Goal: Transaction & Acquisition: Purchase product/service

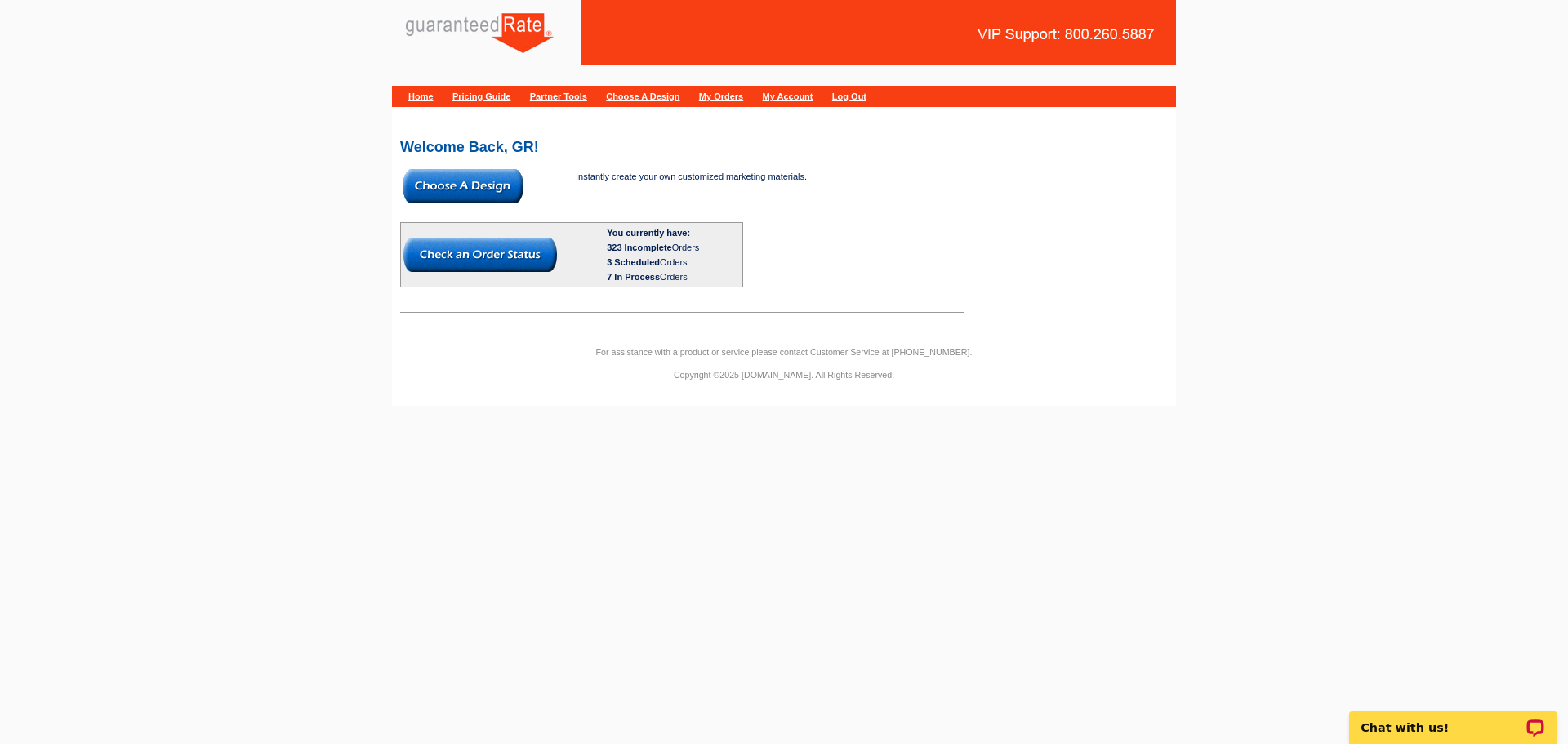
click at [428, 189] on img at bounding box center [463, 186] width 121 height 35
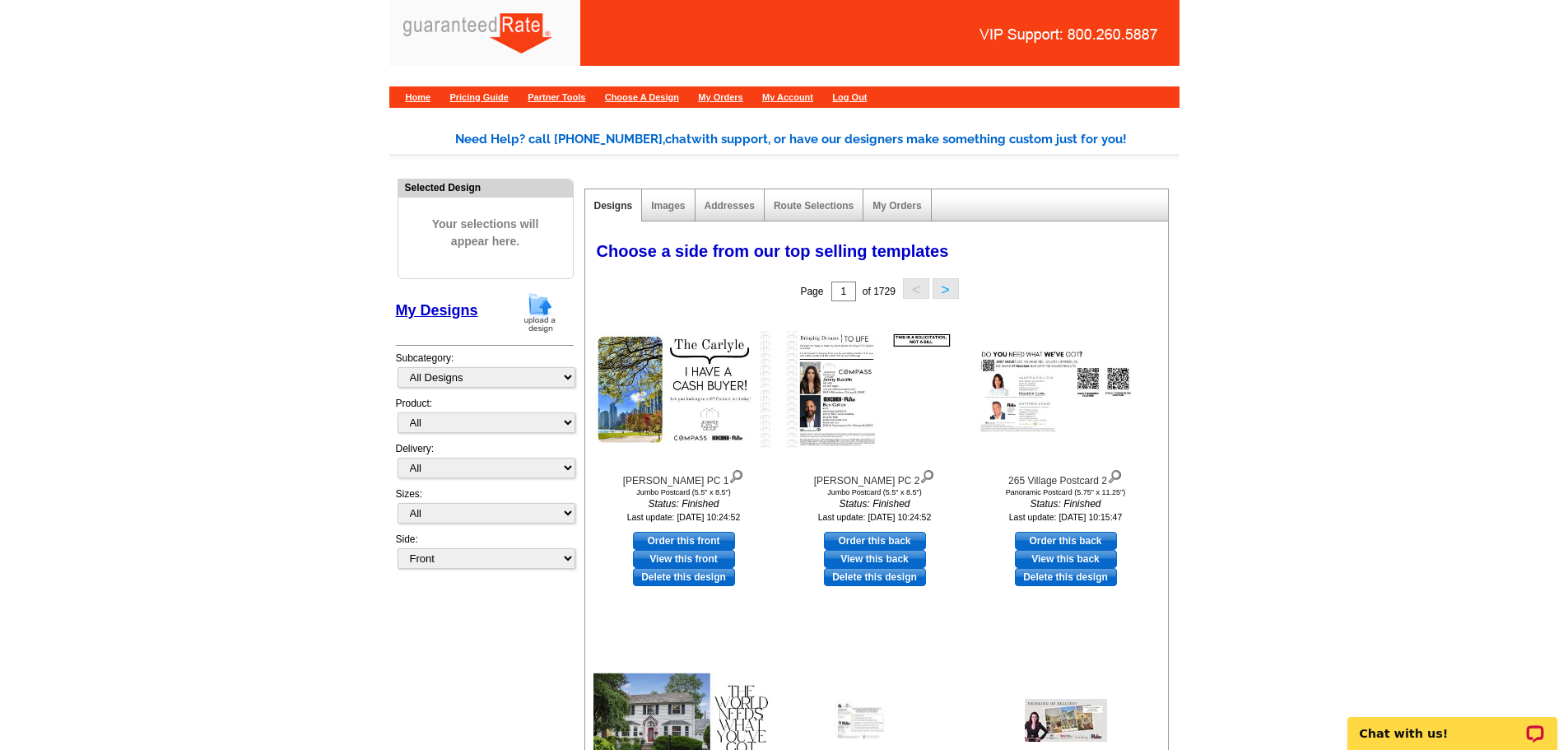
click at [539, 312] on img at bounding box center [540, 313] width 43 height 42
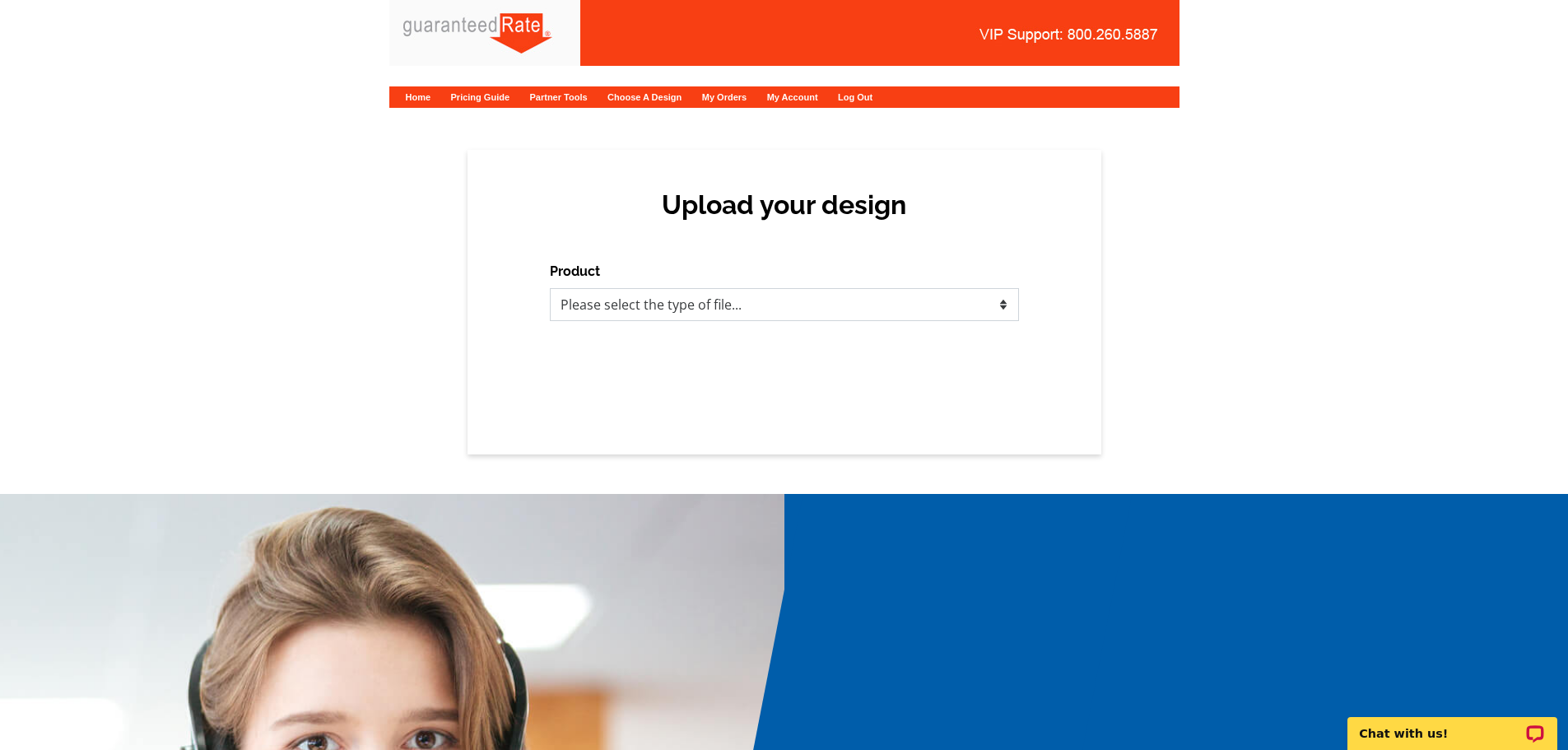
click at [1000, 316] on select "Please select the type of file... Postcards Calendars Business Cards Letters an…" at bounding box center [784, 304] width 469 height 33
select select "1"
click at [550, 288] on select "Please select the type of file... Postcards Calendars Business Cards Letters an…" at bounding box center [784, 304] width 469 height 33
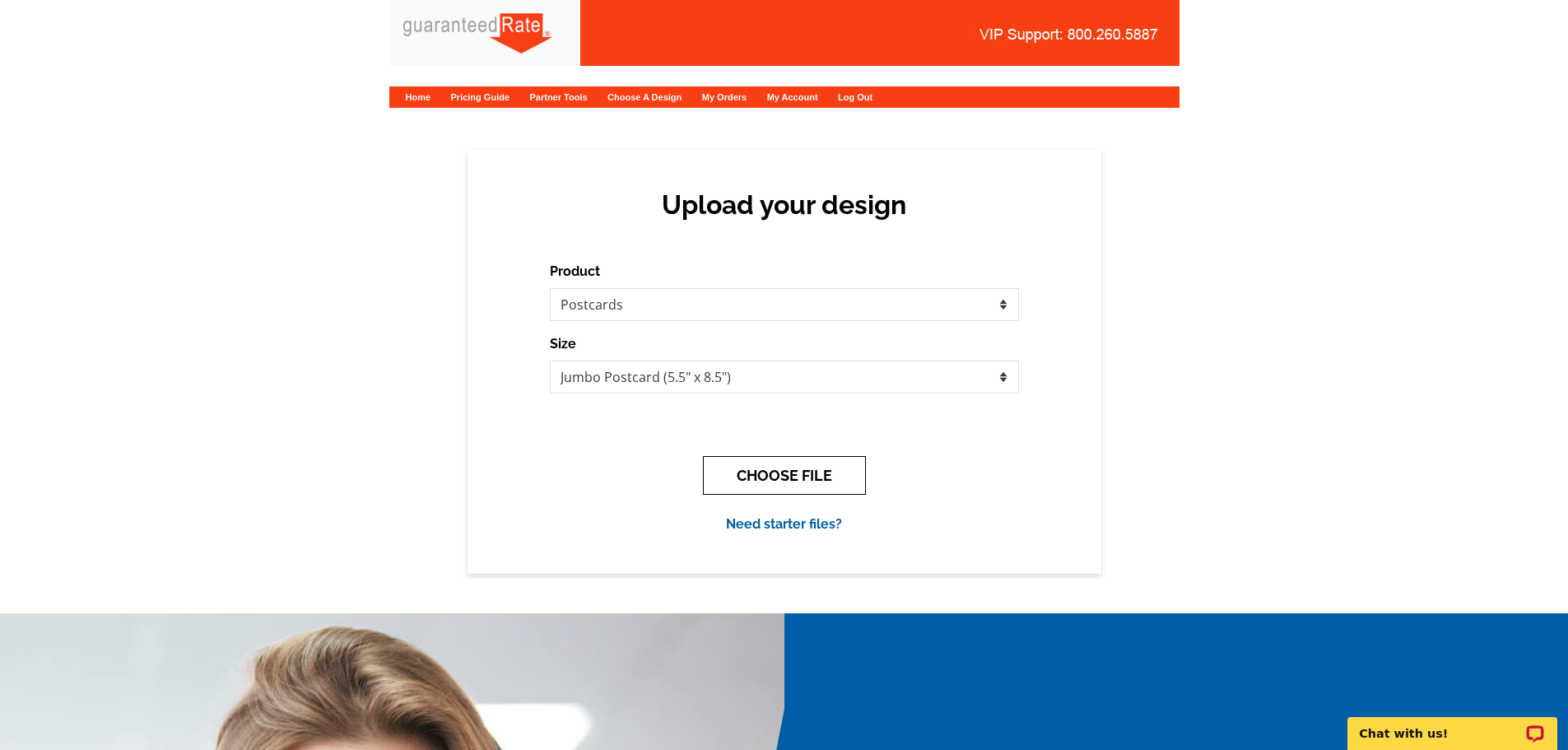
click at [813, 468] on button "CHOOSE FILE" at bounding box center [784, 475] width 163 height 39
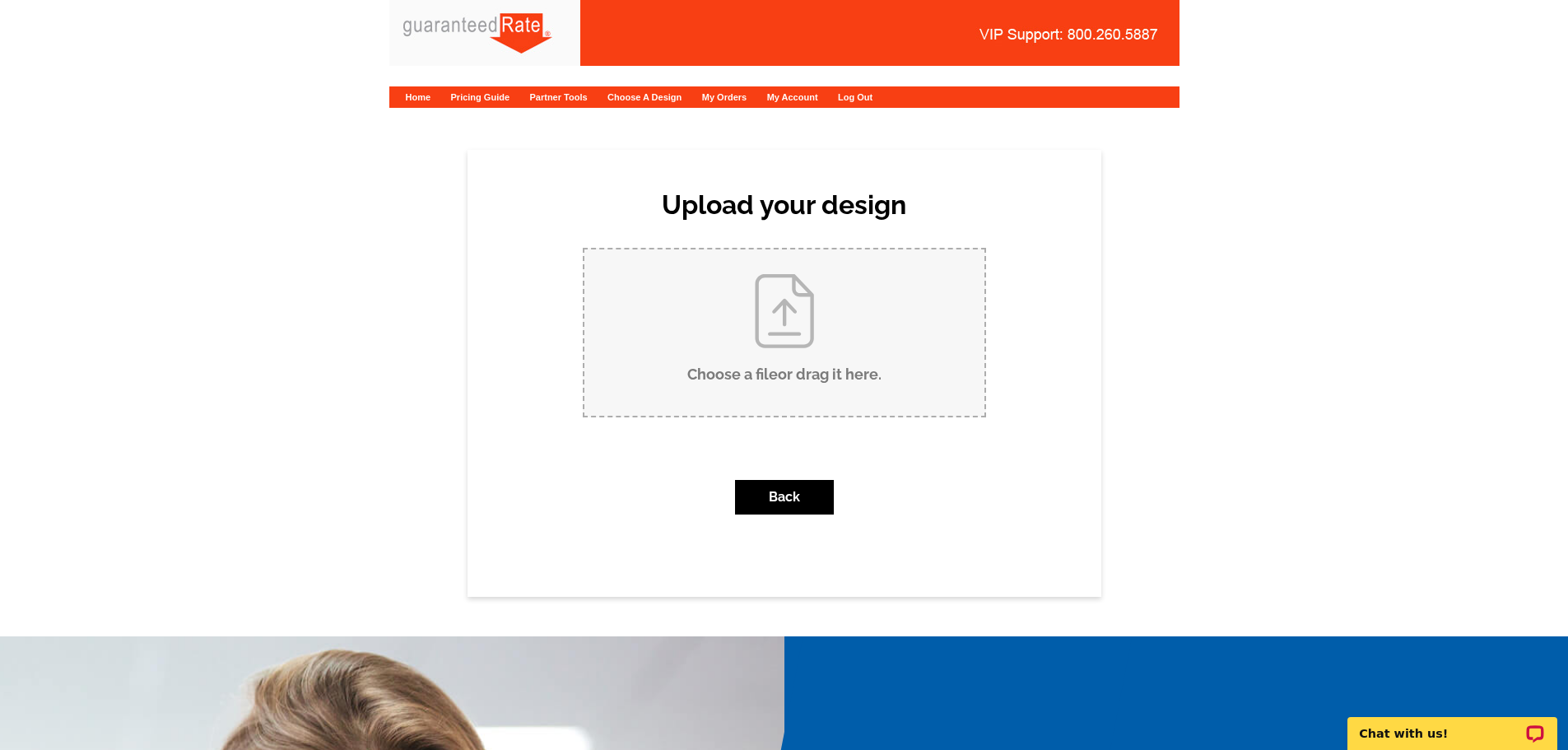
click at [795, 363] on input "Choose a file or drag it here ." at bounding box center [784, 332] width 400 height 166
type input "C:\fakepath\00124-66f5abbe1ea8251983718866f5abbe1ea89827193166.pptx"
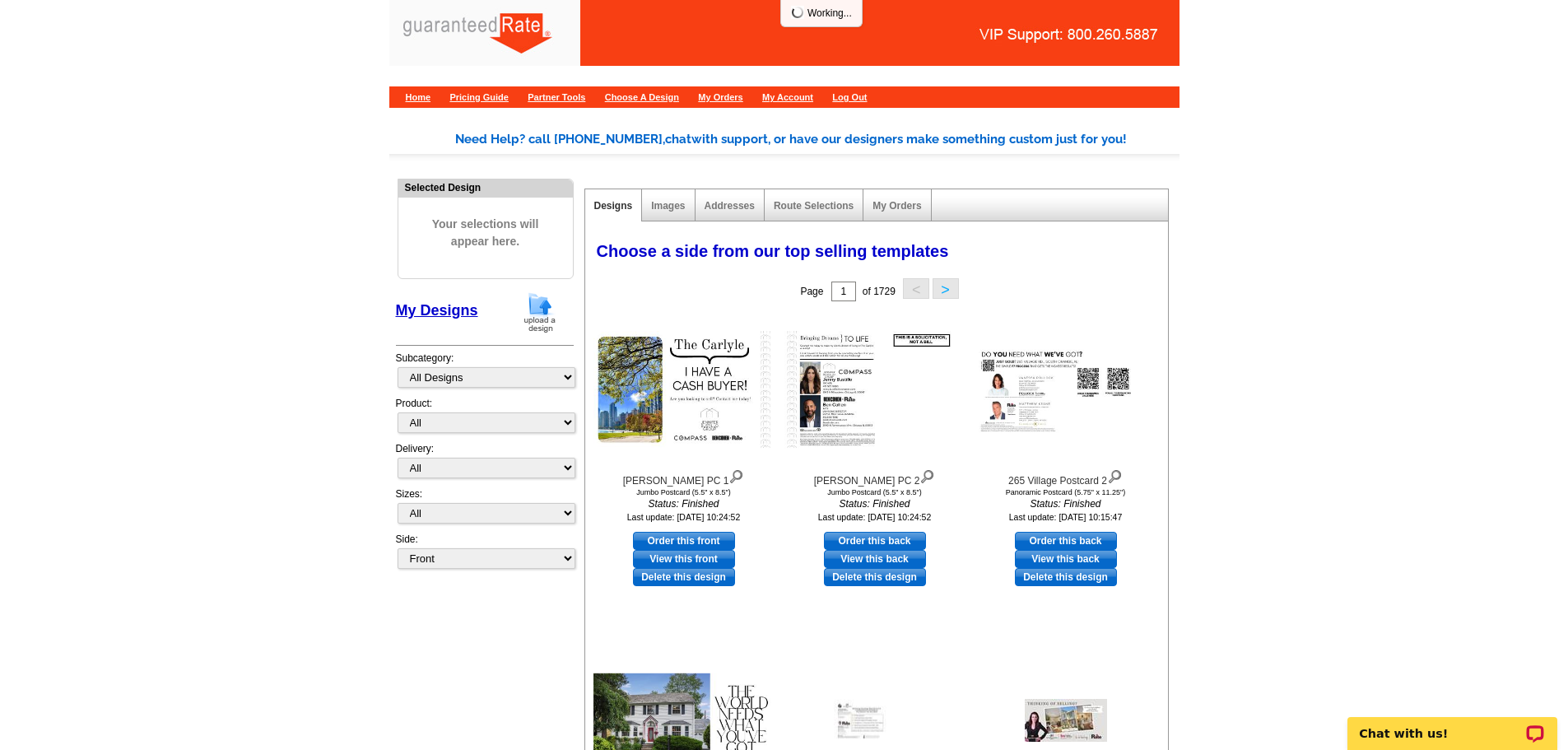
click at [534, 313] on img at bounding box center [540, 313] width 43 height 42
click at [536, 313] on img at bounding box center [540, 313] width 43 height 42
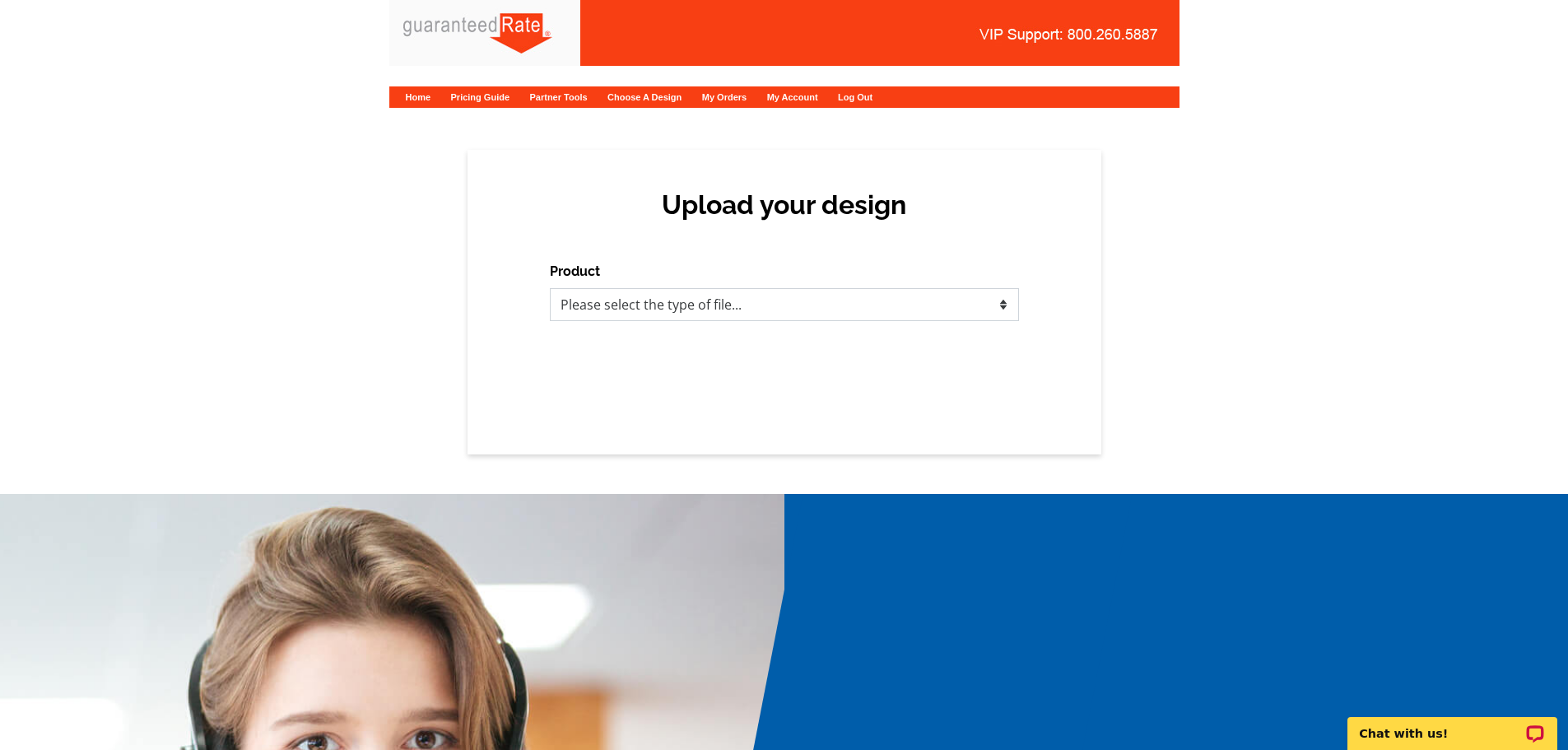
click at [878, 320] on select "Please select the type of file... Postcards Calendars Business Cards Letters an…" at bounding box center [784, 304] width 469 height 33
select select "1"
click at [550, 288] on select "Please select the type of file... Postcards Calendars Business Cards Letters an…" at bounding box center [784, 304] width 469 height 33
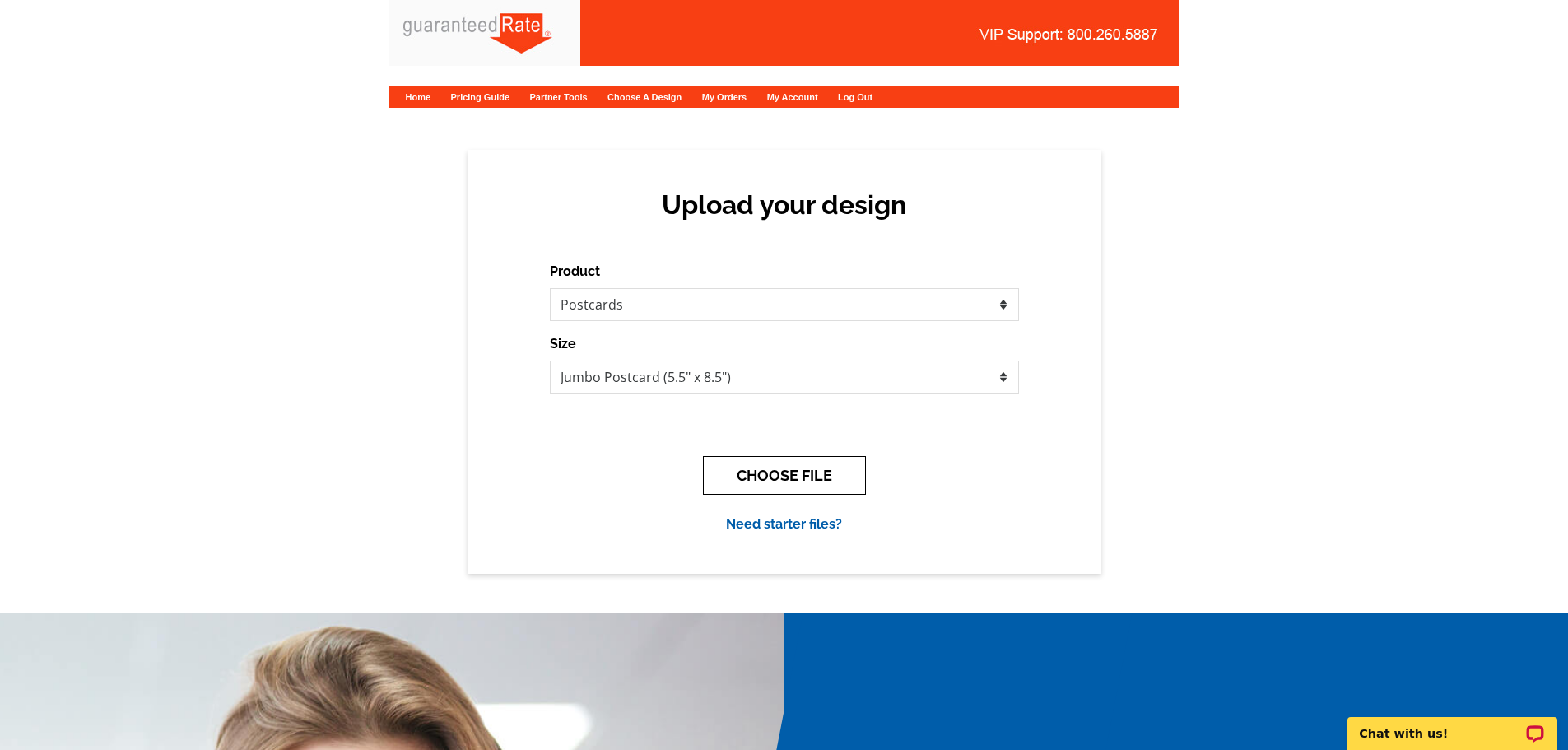
click at [740, 473] on button "CHOOSE FILE" at bounding box center [784, 475] width 163 height 39
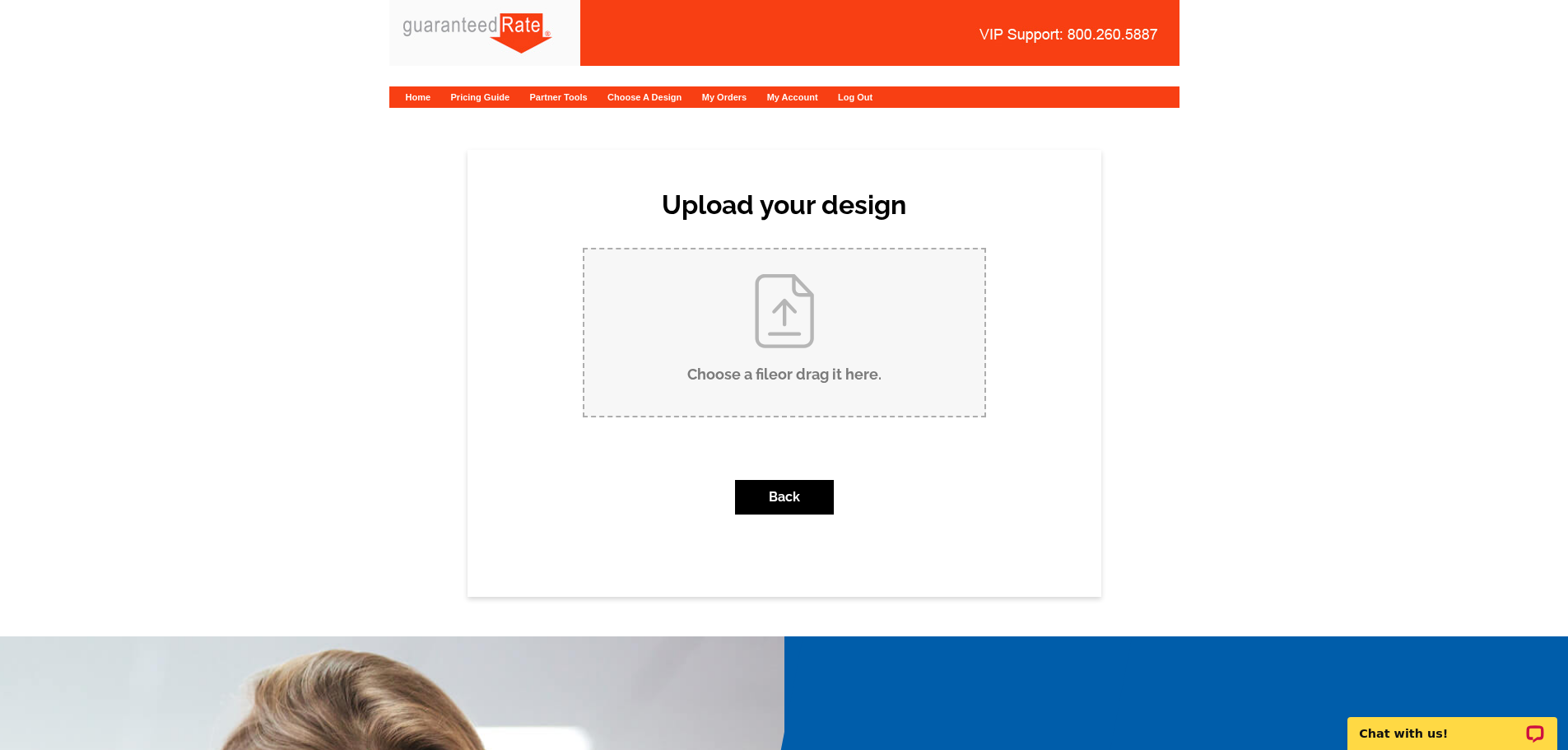
click at [841, 414] on input "Choose a file or drag it here ." at bounding box center [784, 332] width 400 height 166
type input "C:\fakepath\Just Sold- 1 Snowbird Ct.pdf"
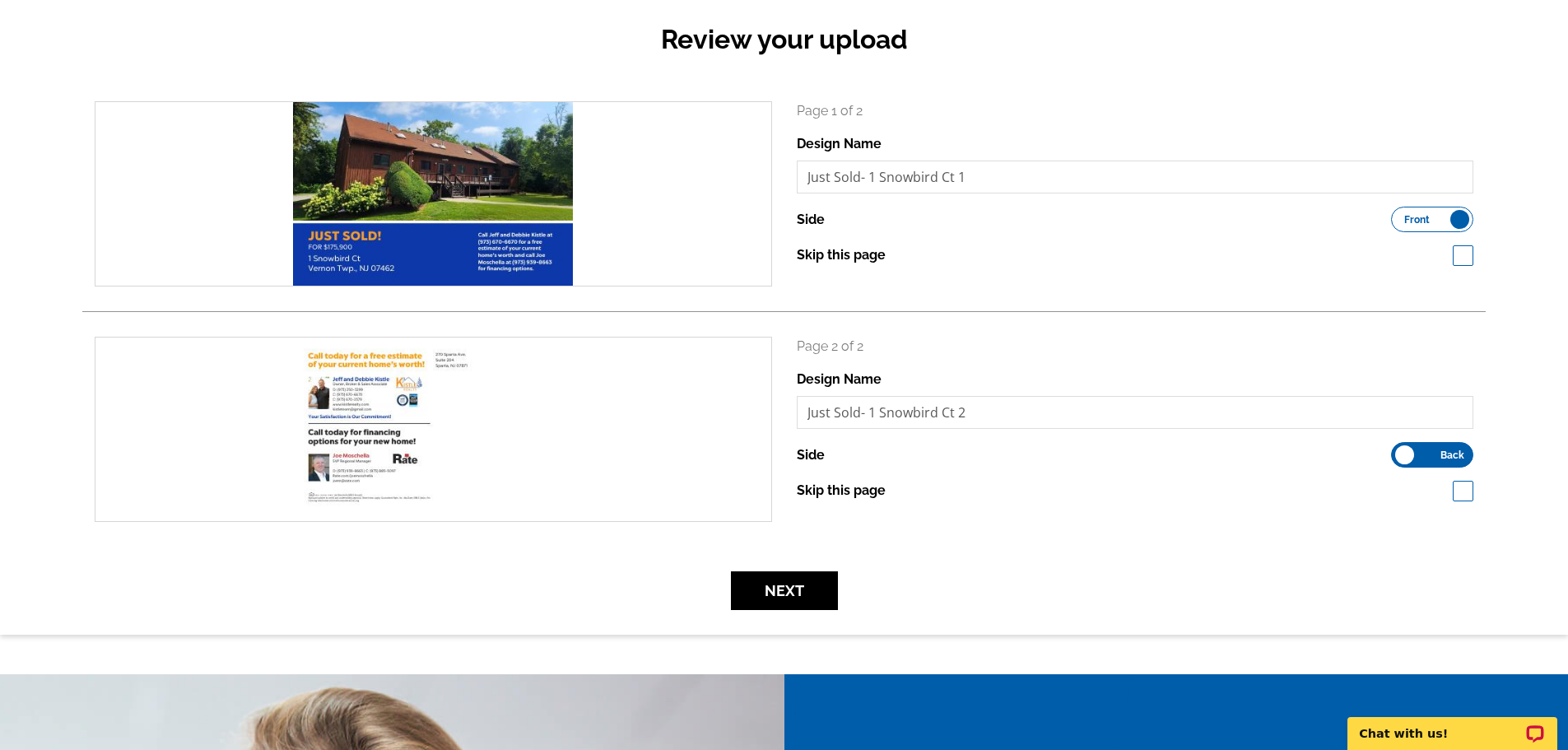
scroll to position [171, 0]
click at [780, 586] on button "Next" at bounding box center [784, 590] width 107 height 39
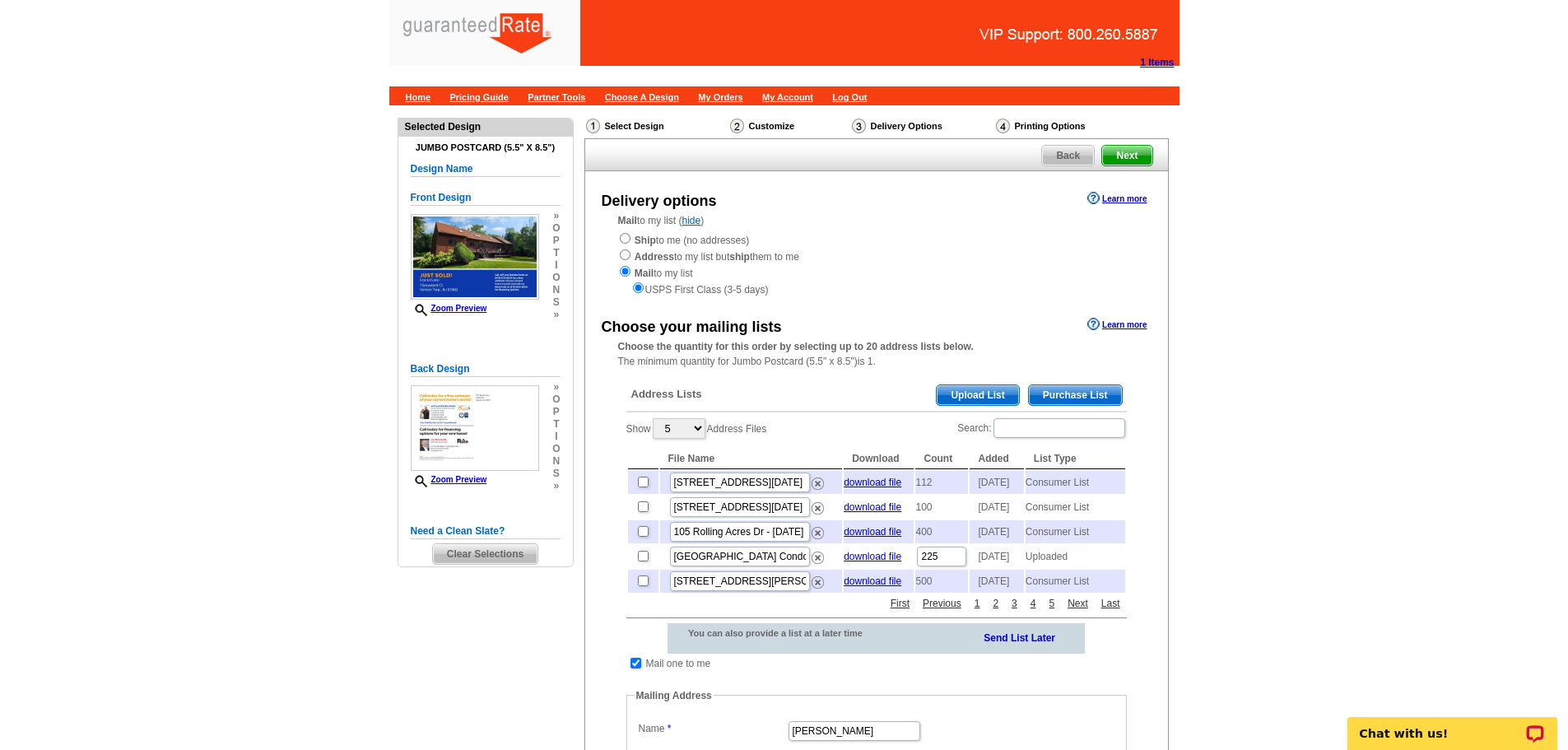
click at [1064, 393] on span "Purchase List" at bounding box center [1074, 395] width 93 height 20
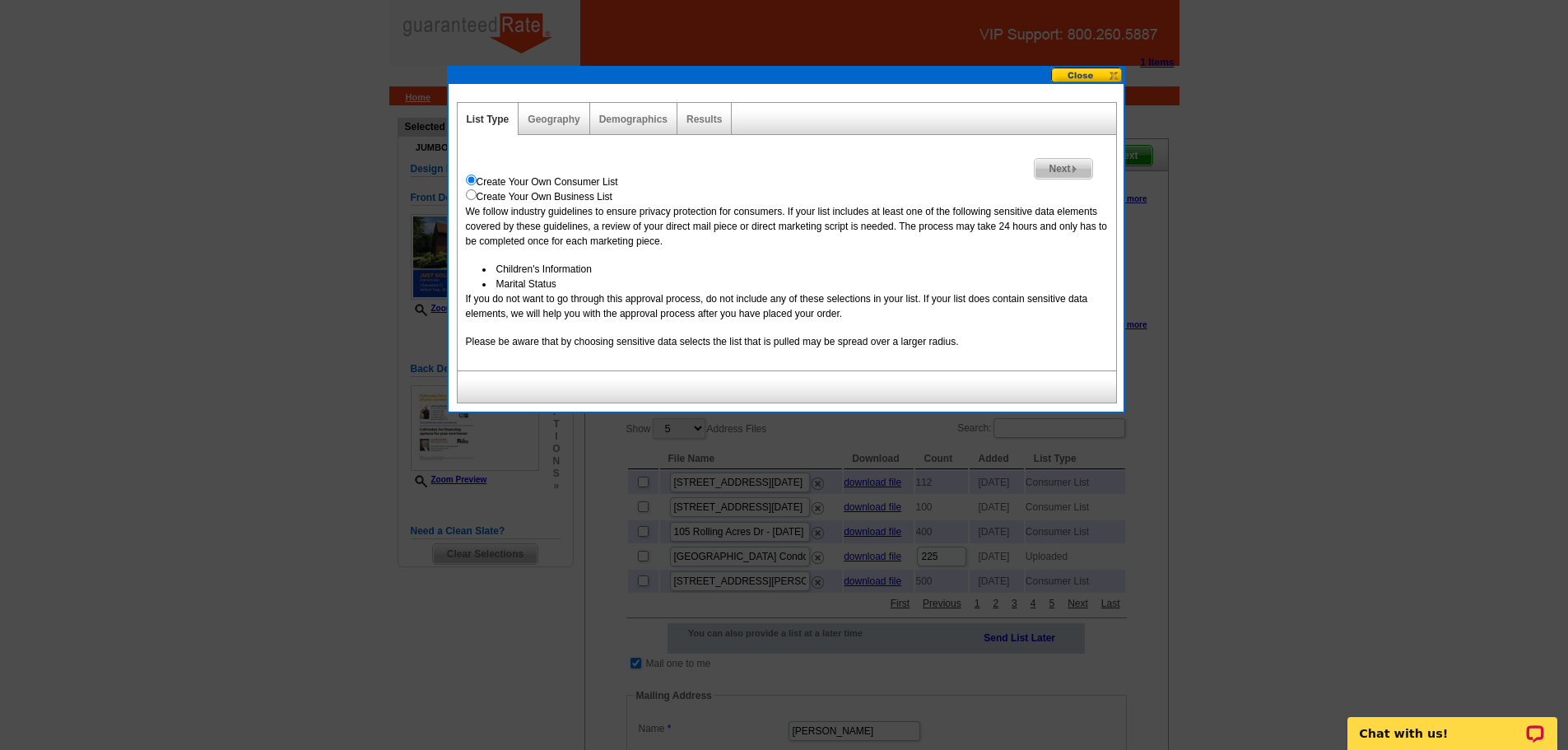
click at [1073, 165] on img at bounding box center [1074, 168] width 7 height 7
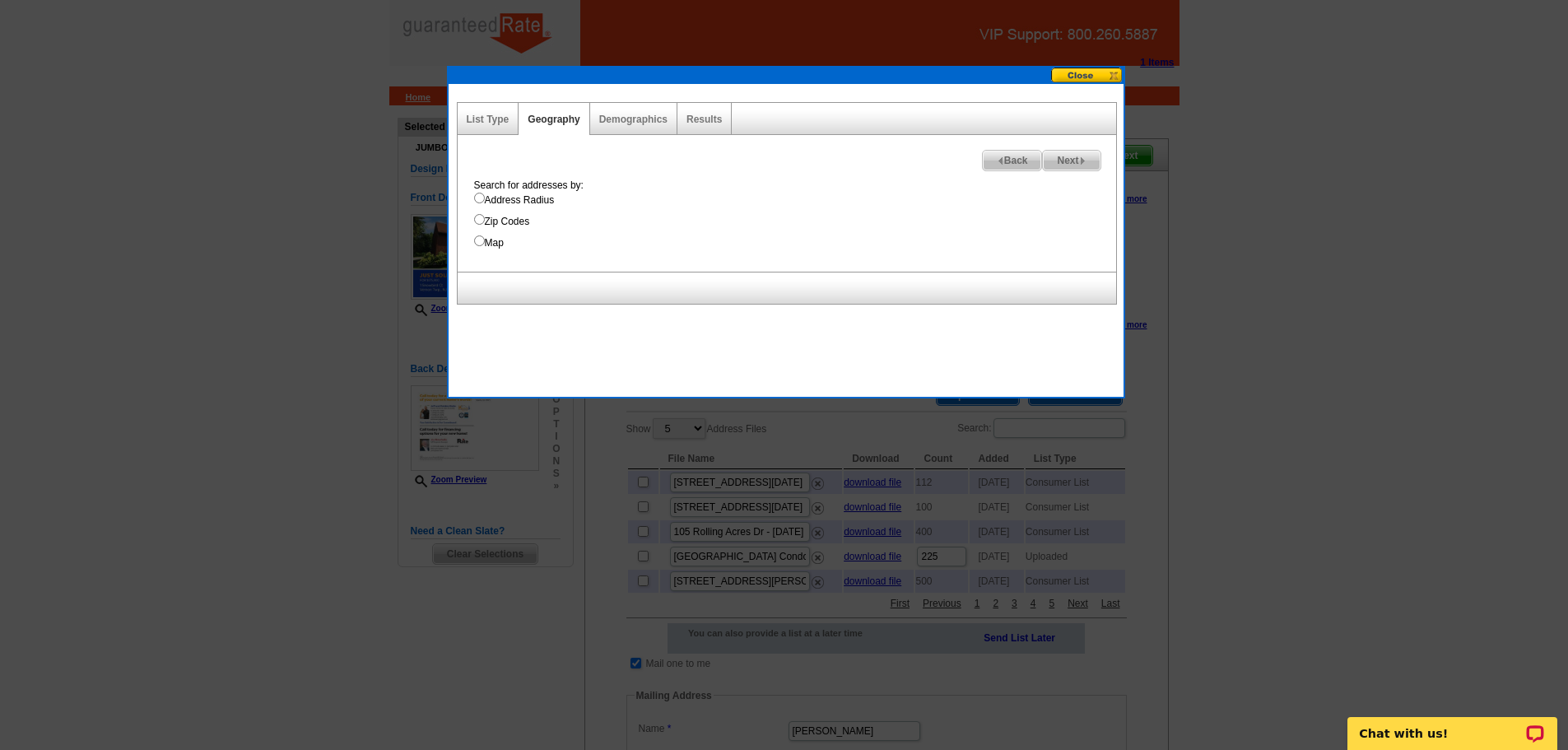
click at [475, 197] on input "Address Radius" at bounding box center [479, 197] width 11 height 11
radio input "true"
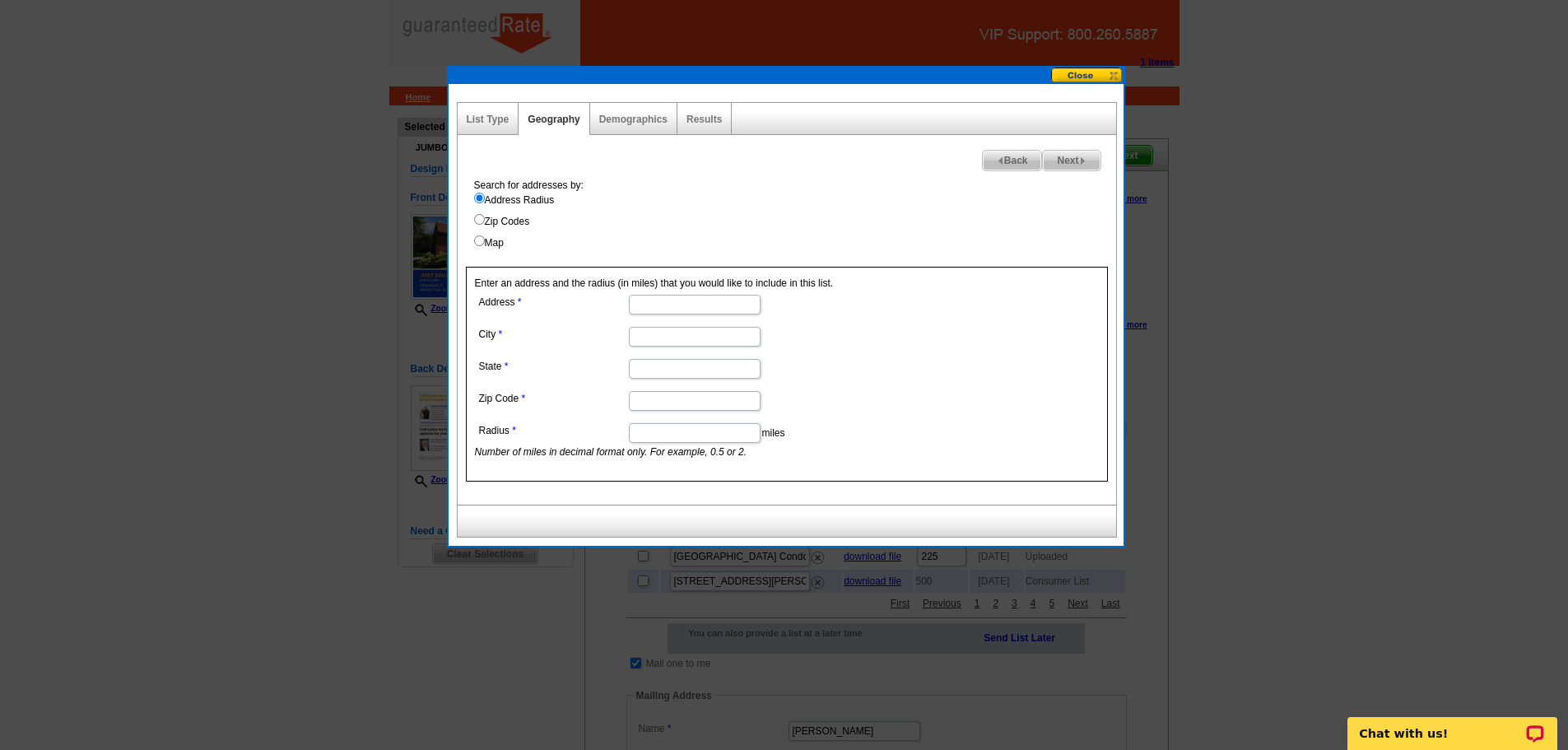
click at [672, 298] on input "Address" at bounding box center [695, 305] width 131 height 20
paste input "1 Snowbird Ct Vernon Twp., NJ 07462"
type input "1 Snowbird Ct Vernon Twp., NJ 07462"
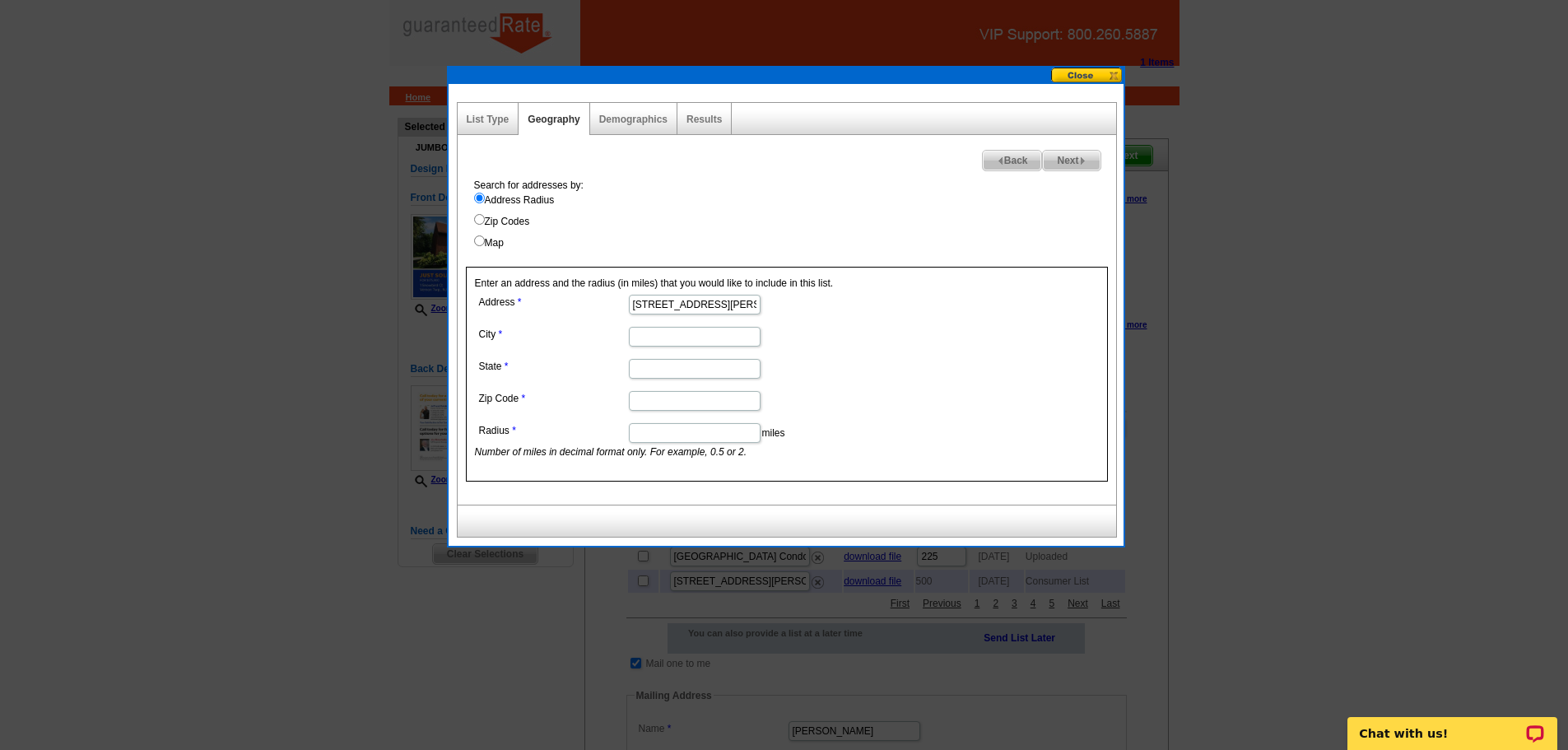
scroll to position [0, 0]
paste input "1 Snowbird Ct Vernon Twp., NJ 07462"
type input "1 Snowbird Ct Vernon Twp., NJ 07462"
click at [653, 373] on input "State" at bounding box center [695, 369] width 131 height 20
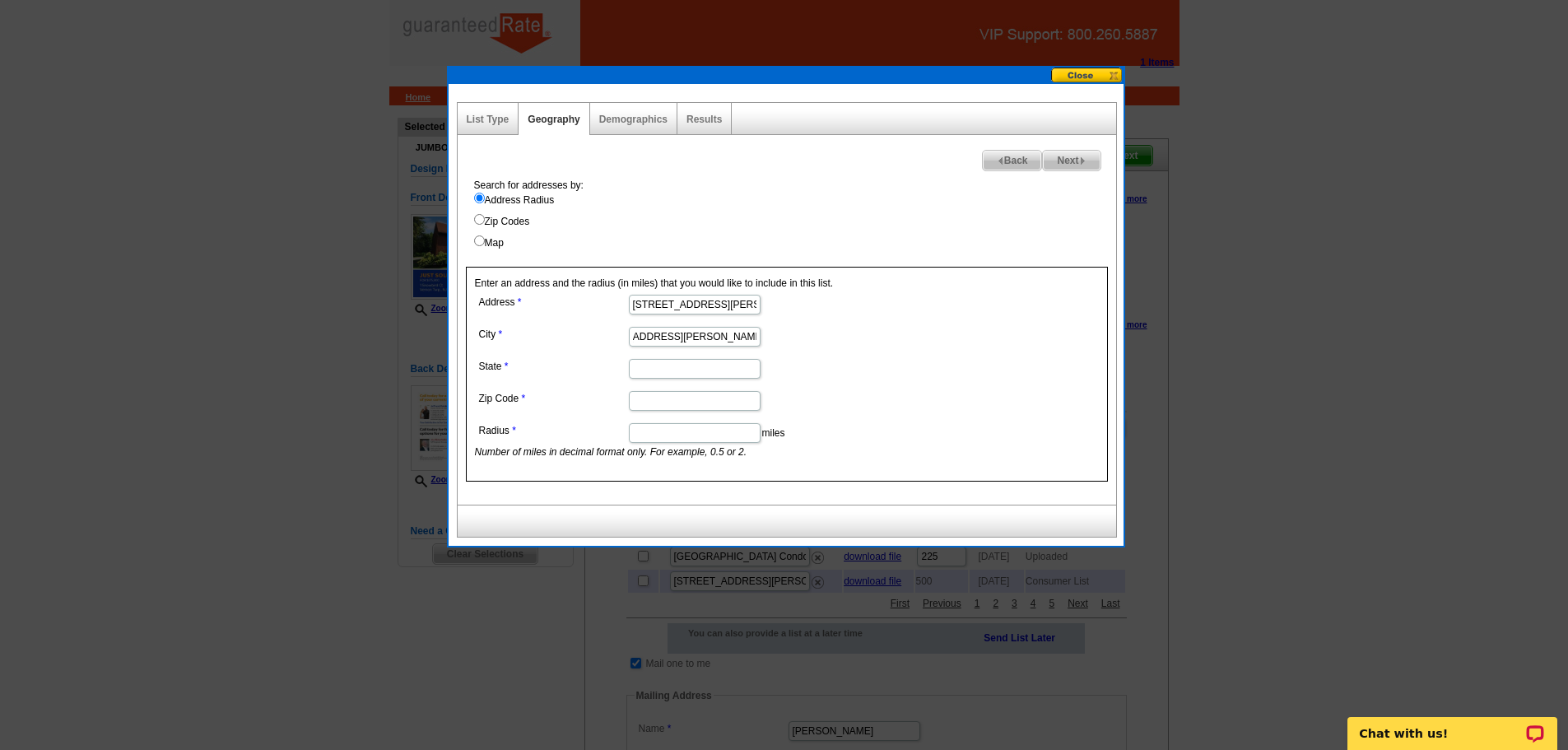
scroll to position [0, 0]
paste input "1 Snowbird Ct Vernon Twp., NJ 07462"
type input "1 Snowbird Ct Vernon Twp., NJ 07462"
click at [660, 402] on input "Zip Code" at bounding box center [695, 401] width 131 height 20
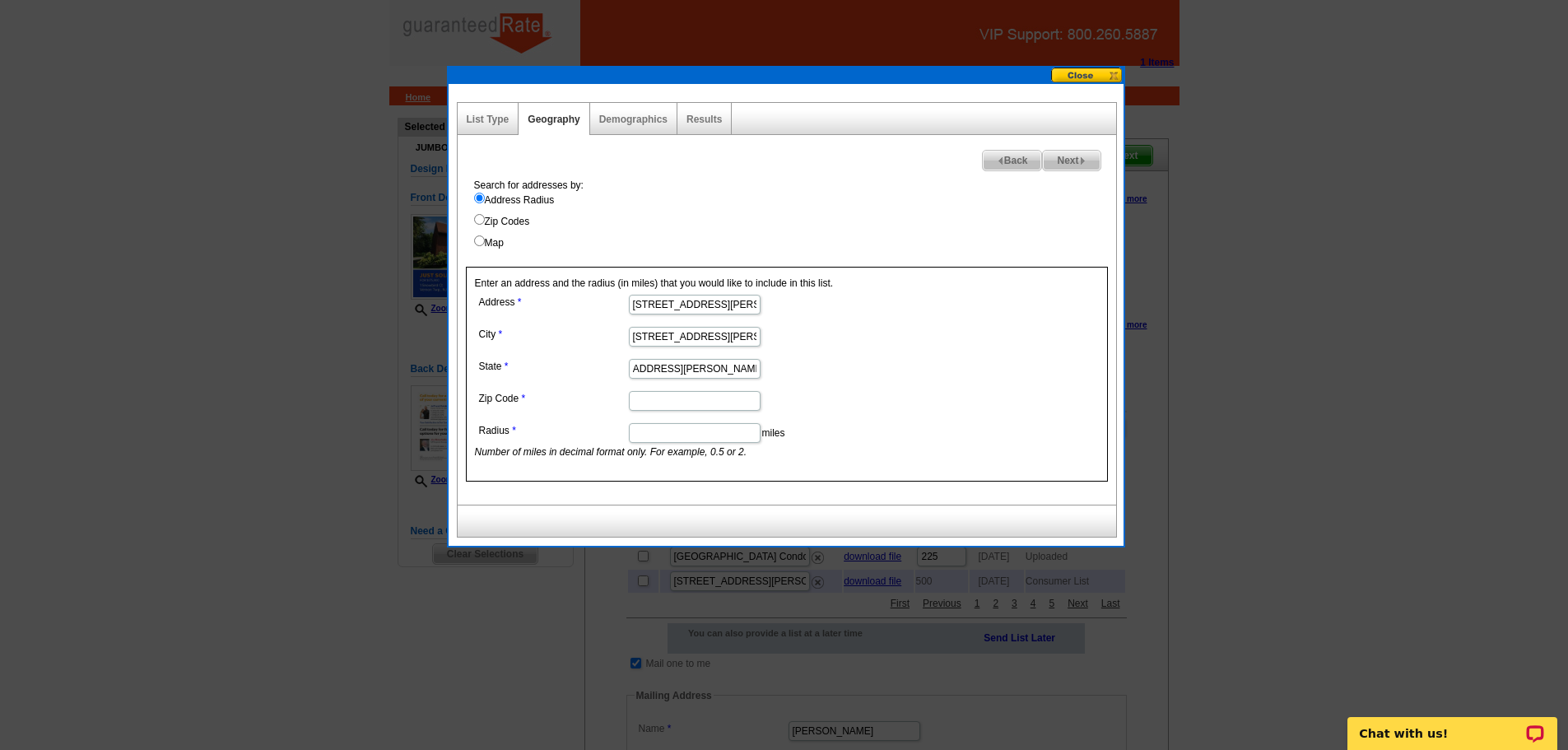
scroll to position [0, 0]
paste input "1 Snowbird Ct Vernon Twp., NJ 07462"
type input "1 Snowbird Ct Vernon Twp., NJ 07462"
drag, startPoint x: 696, startPoint y: 304, endPoint x: 986, endPoint y: 379, distance: 299.5
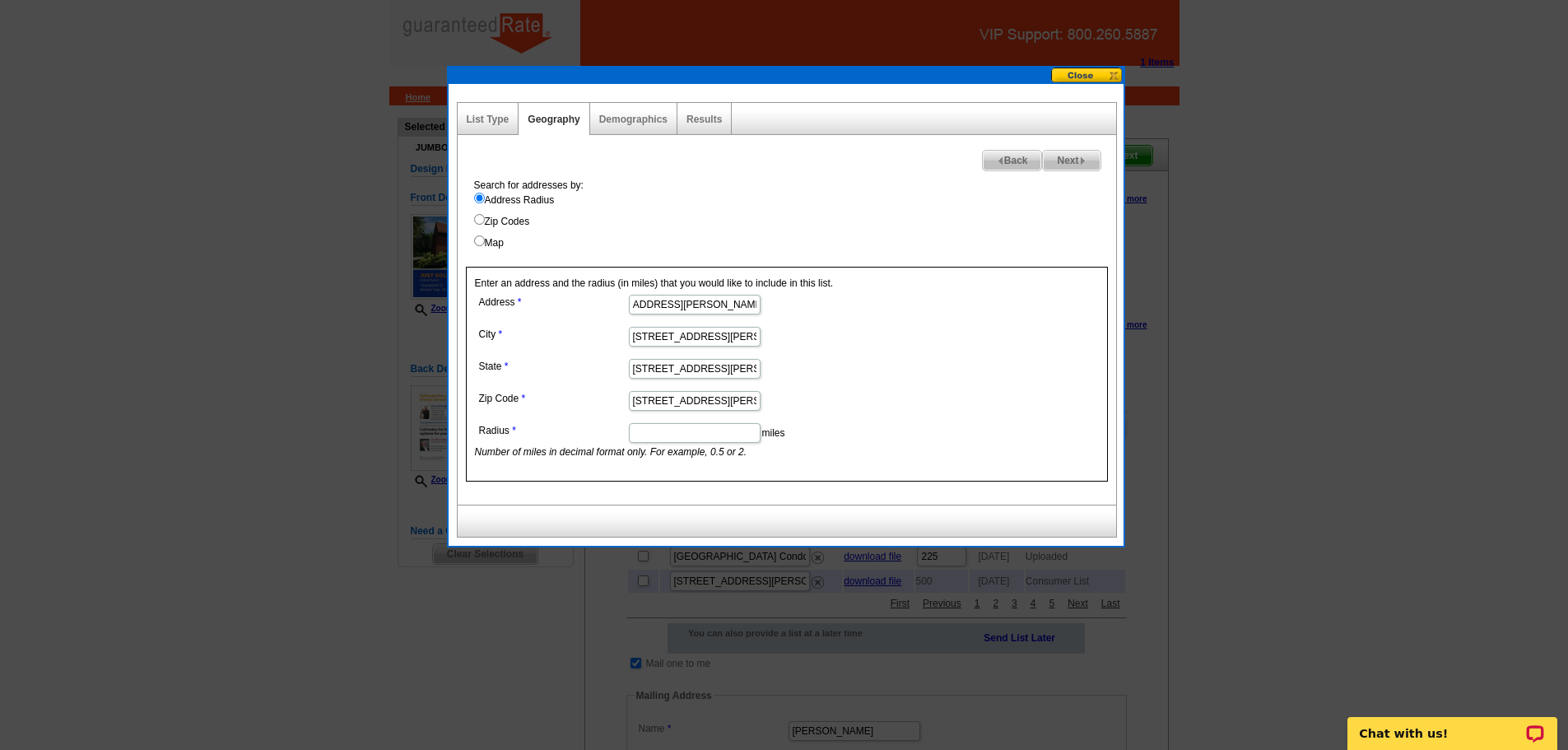
click at [986, 379] on form "Address 1 Snowbird Ct Vernon Twp., NJ 07462 City 1 Snowbird Ct Vernon Twp., NJ …" at bounding box center [786, 375] width 624 height 168
type input "1 Snowbird Ct"
drag, startPoint x: 700, startPoint y: 342, endPoint x: 465, endPoint y: 353, distance: 235.3
click at [466, 353] on div "Enter an address and the radius (in miles) that you would like to include in th…" at bounding box center [786, 375] width 642 height 215
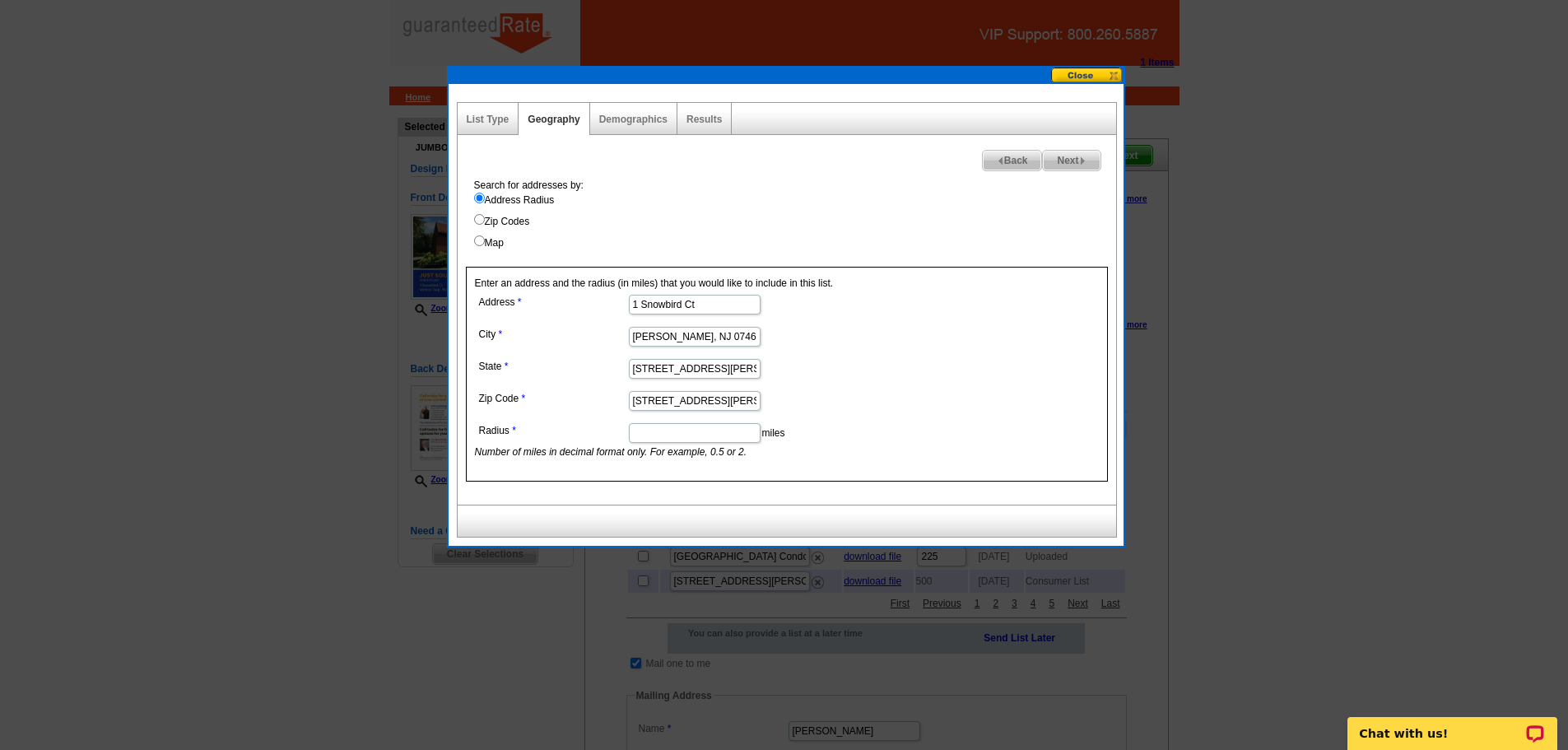
drag, startPoint x: 686, startPoint y: 340, endPoint x: 967, endPoint y: 359, distance: 281.6
click at [967, 359] on form "Address 1 Snowbird Ct City Vernon Twp., NJ 07462 State 1 Snowbird Ct Vernon Twp…" at bounding box center [786, 375] width 624 height 168
type input "Vernon Twp"
drag, startPoint x: 748, startPoint y: 367, endPoint x: 483, endPoint y: 370, distance: 265.0
click at [483, 370] on dl "Address 1 Snowbird Ct City Vernon Twp State 1 Snowbird Ct Vernon Twp., NJ 07462…" at bounding box center [694, 375] width 438 height 168
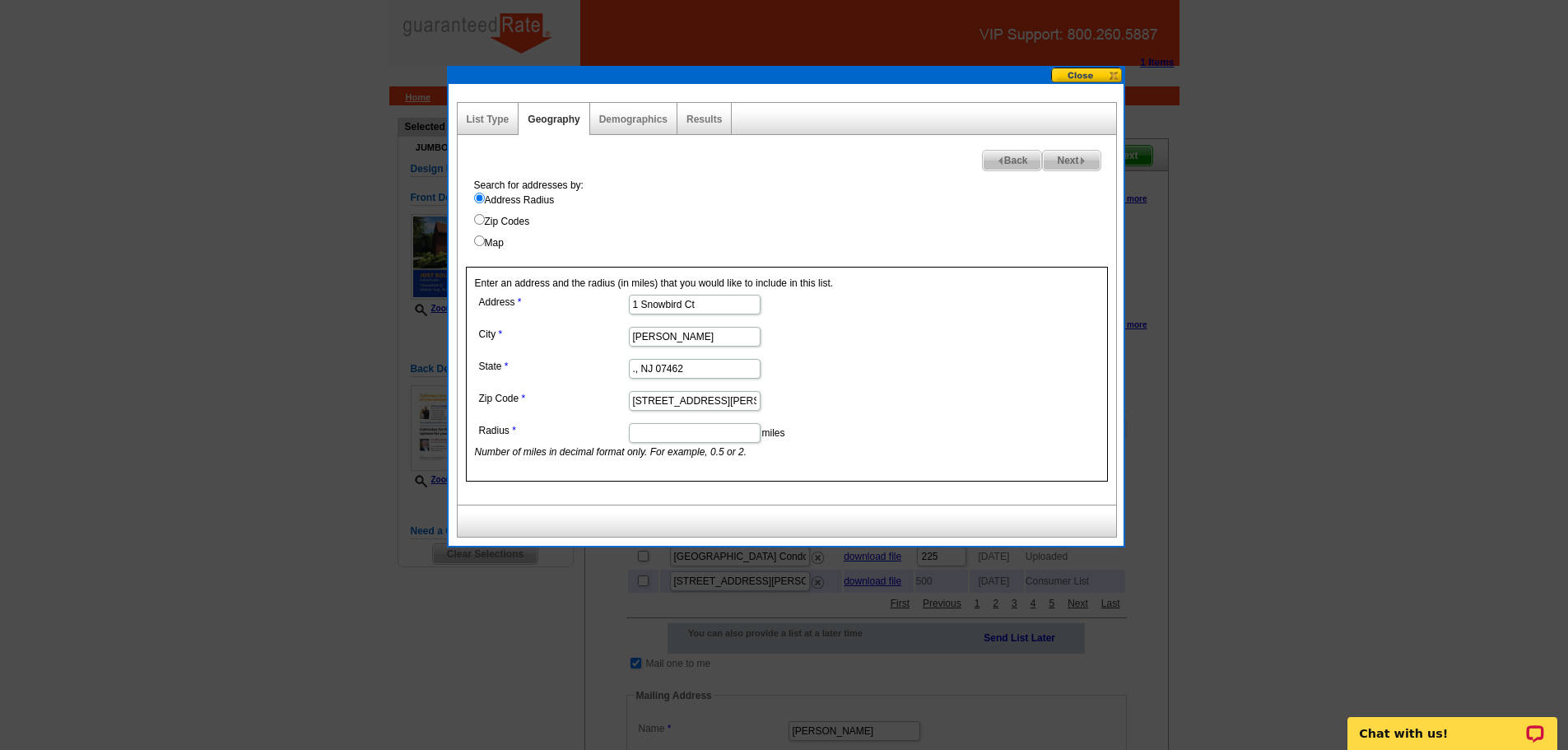
drag, startPoint x: 651, startPoint y: 368, endPoint x: 1104, endPoint y: 520, distance: 477.8
click at [1104, 520] on div "List Type Geography Map Demographics Results Next Back Search for addresses by:…" at bounding box center [785, 320] width 658 height 435
drag, startPoint x: 640, startPoint y: 369, endPoint x: 425, endPoint y: 406, distance: 218.2
click at [425, 406] on body "1 Items Home Pricing Guide Partner Tools Choose A Design My Orders My Account L…" at bounding box center [784, 635] width 1568 height 1271
type input "NJ"
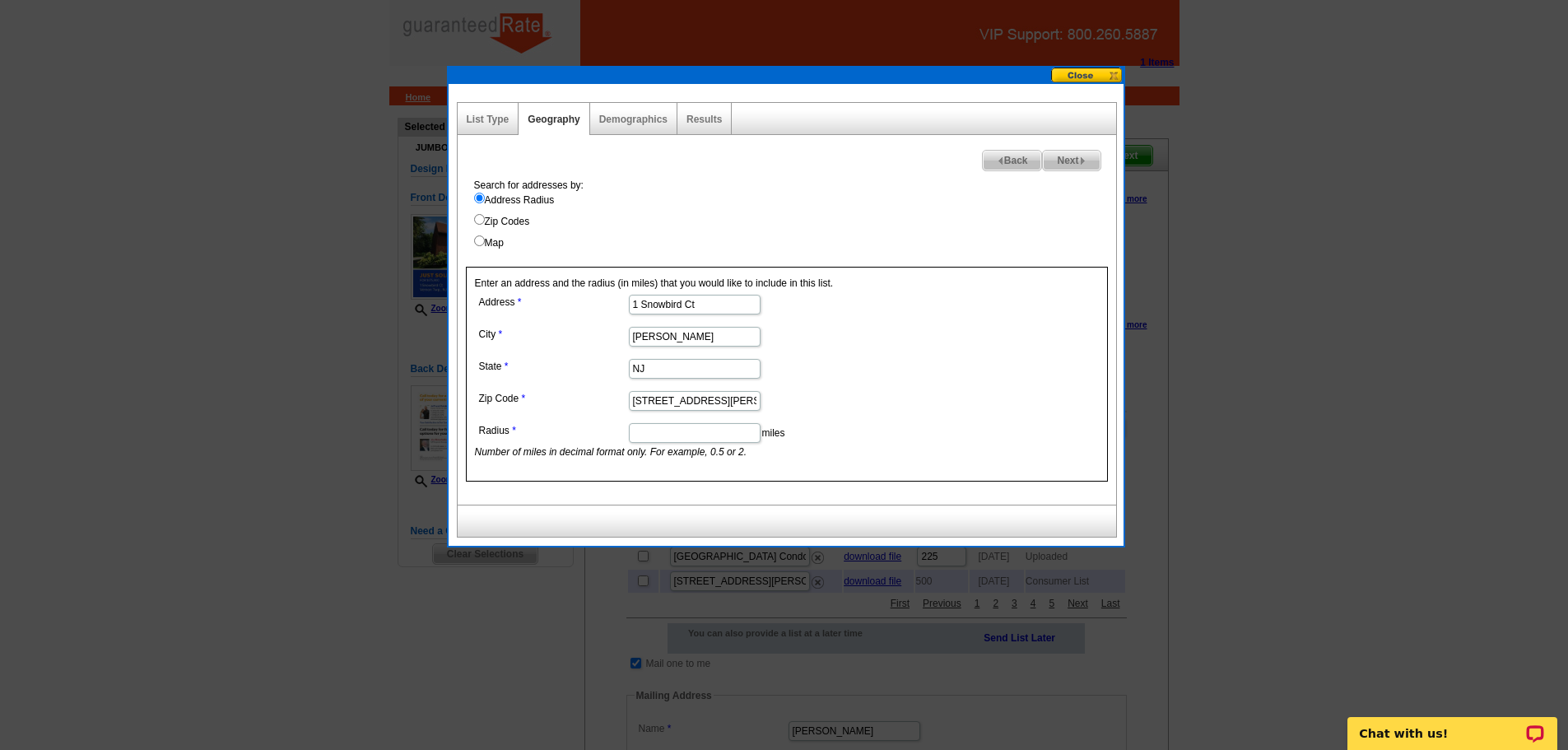
drag, startPoint x: 744, startPoint y: 401, endPoint x: 370, endPoint y: 406, distance: 374.0
click at [370, 406] on body "1 Items Home Pricing Guide Partner Tools Choose A Design My Orders My Account L…" at bounding box center [784, 635] width 1568 height 1271
type input "07462"
click at [712, 439] on input "Radius" at bounding box center [695, 433] width 131 height 20
type input ".5"
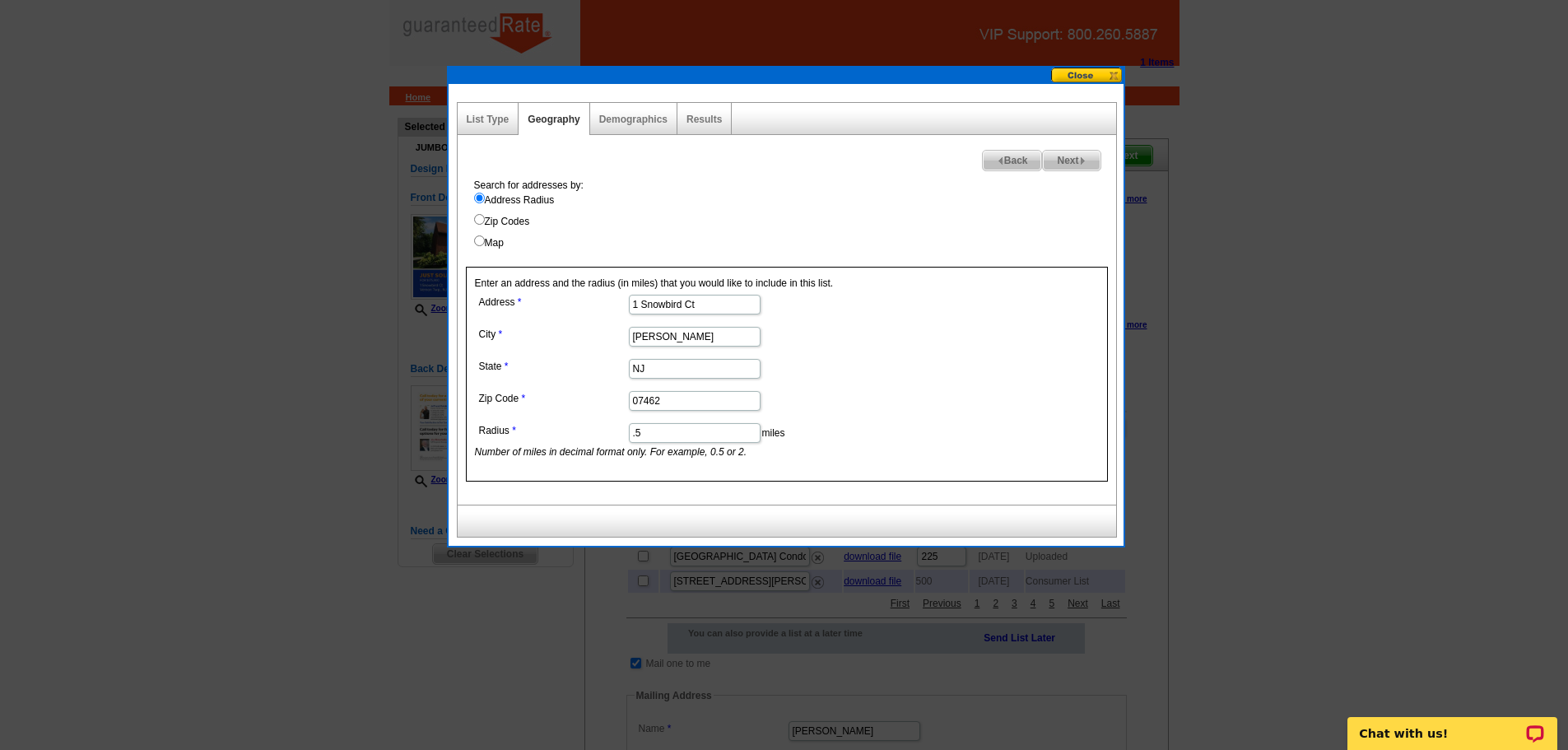
click at [1056, 154] on span "Next" at bounding box center [1070, 160] width 57 height 20
select select
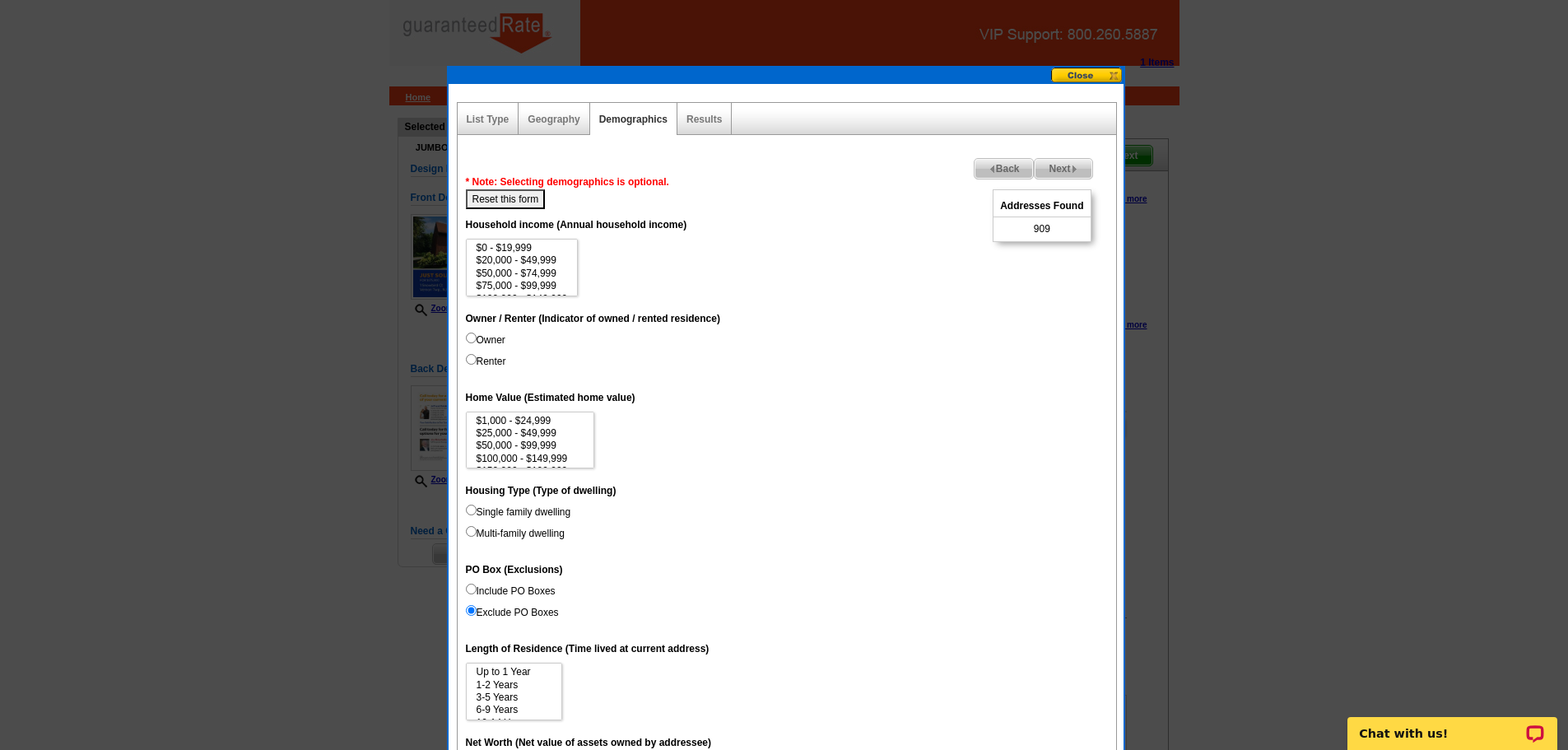
click at [1002, 164] on span "Back" at bounding box center [1005, 169] width 60 height 20
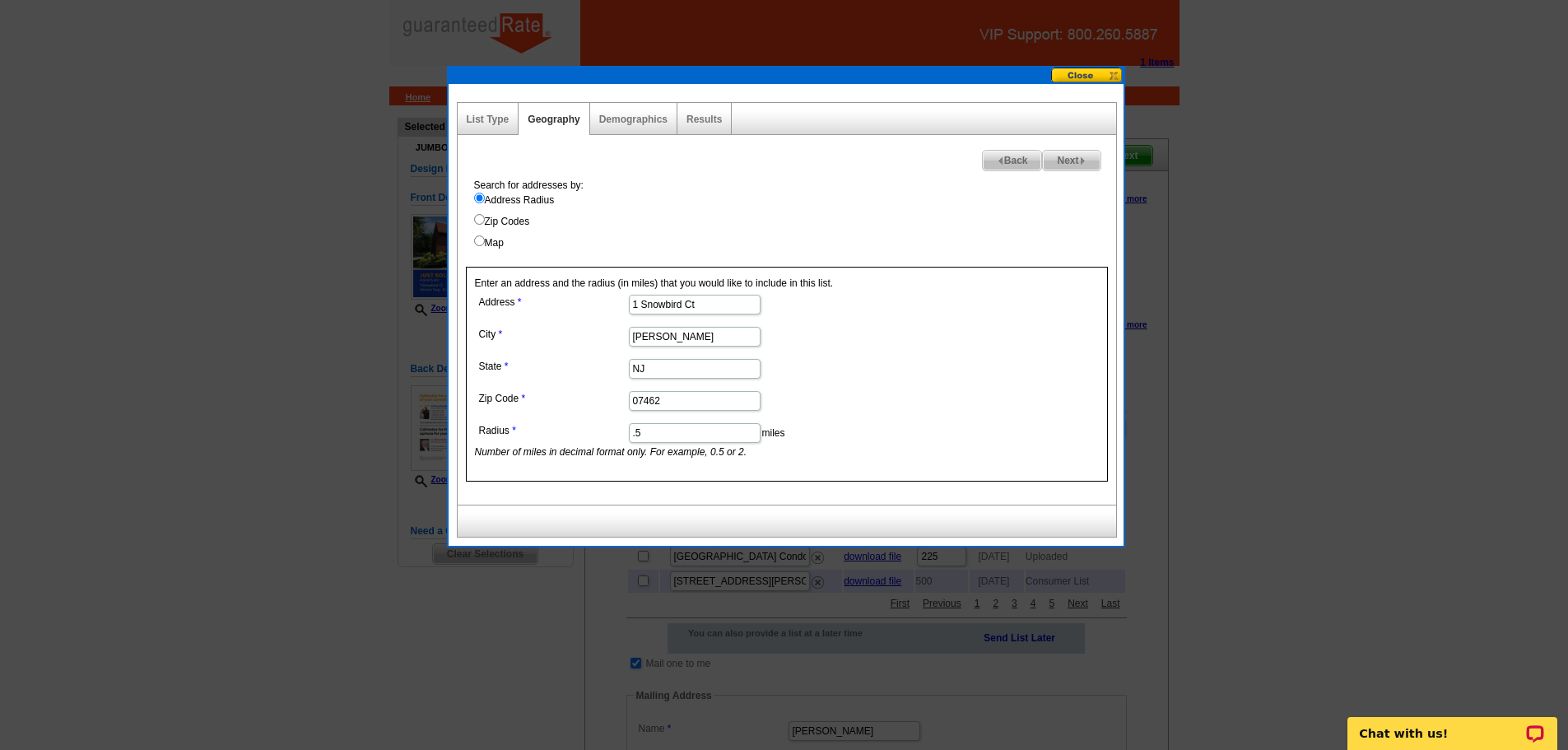
click at [639, 436] on input ".5" at bounding box center [695, 433] width 131 height 20
type input ".1"
click at [1076, 159] on span "Next" at bounding box center [1070, 160] width 57 height 20
select select
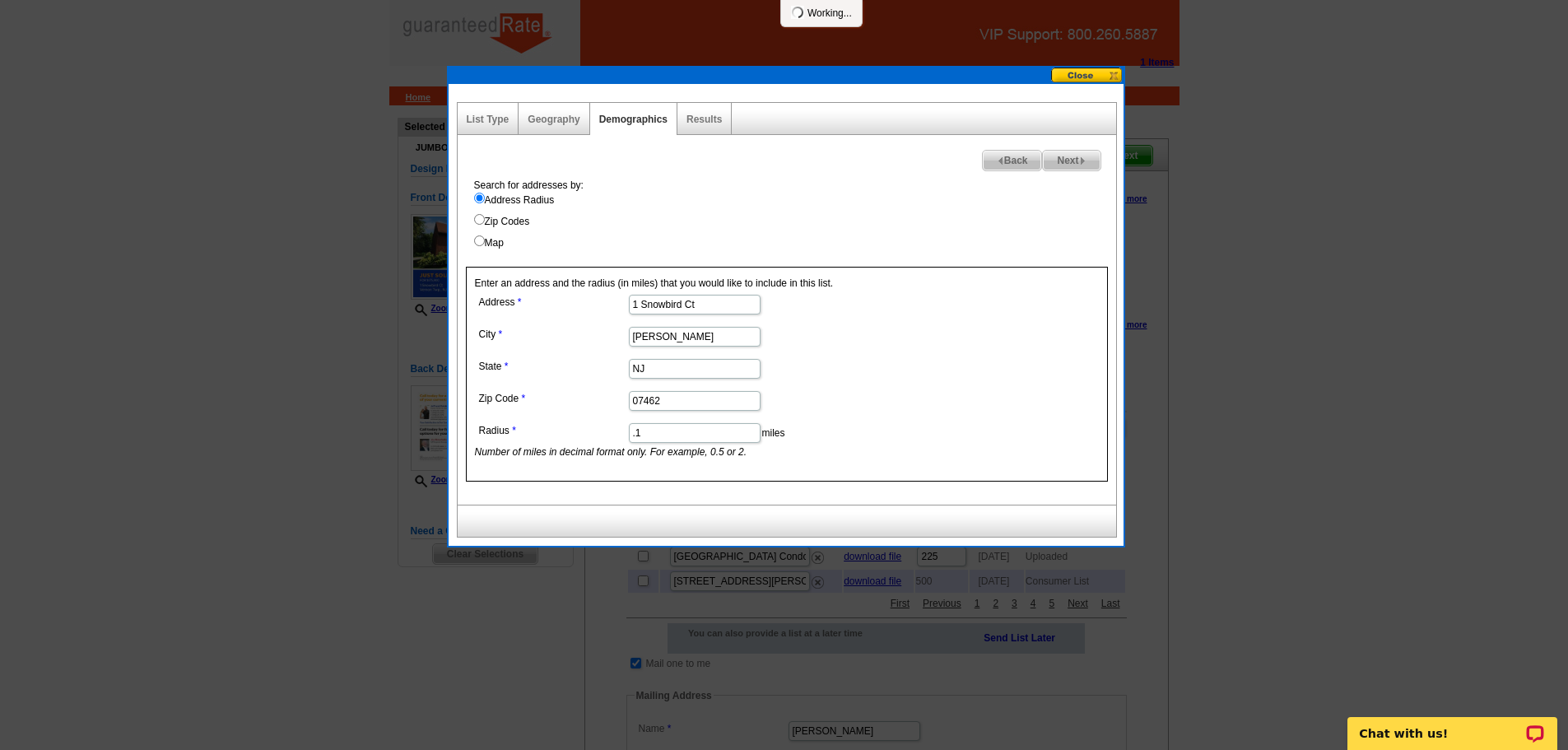
select select
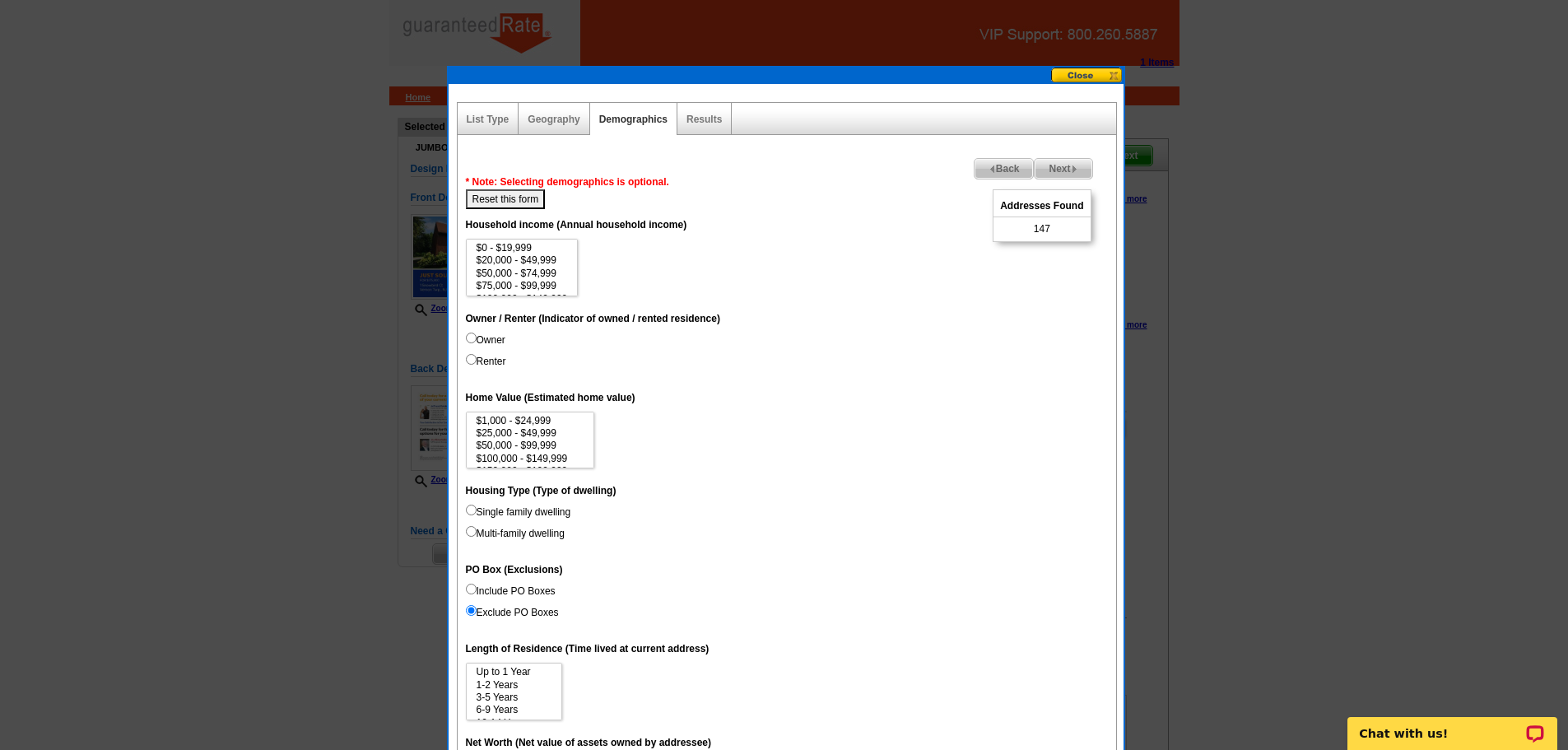
click at [996, 165] on span "Back" at bounding box center [1005, 169] width 60 height 20
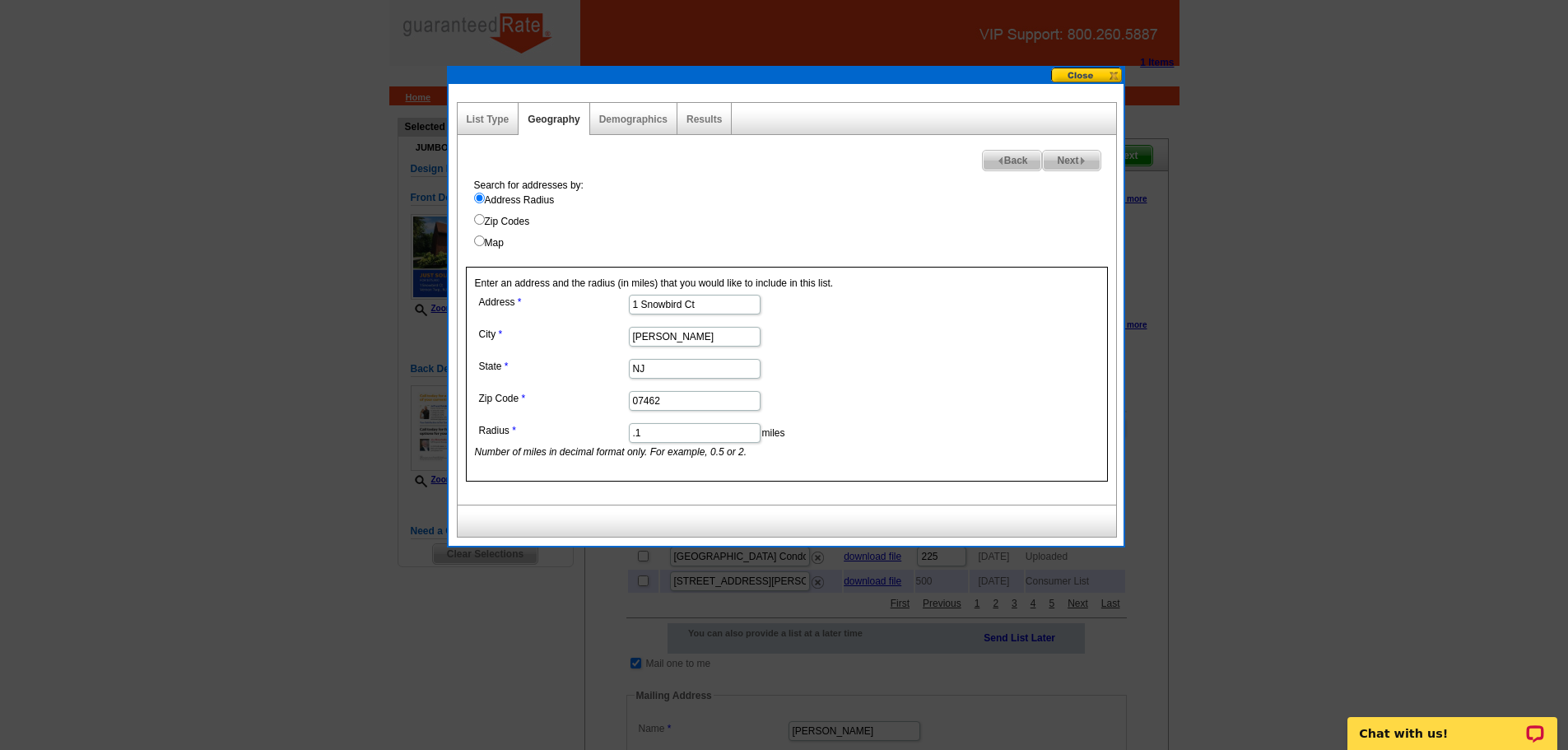
click at [663, 435] on input ".1" at bounding box center [695, 433] width 131 height 20
type input ".125"
click at [1029, 242] on label "Map" at bounding box center [794, 242] width 642 height 15
click at [485, 242] on input "Map" at bounding box center [479, 240] width 11 height 11
radio input "true"
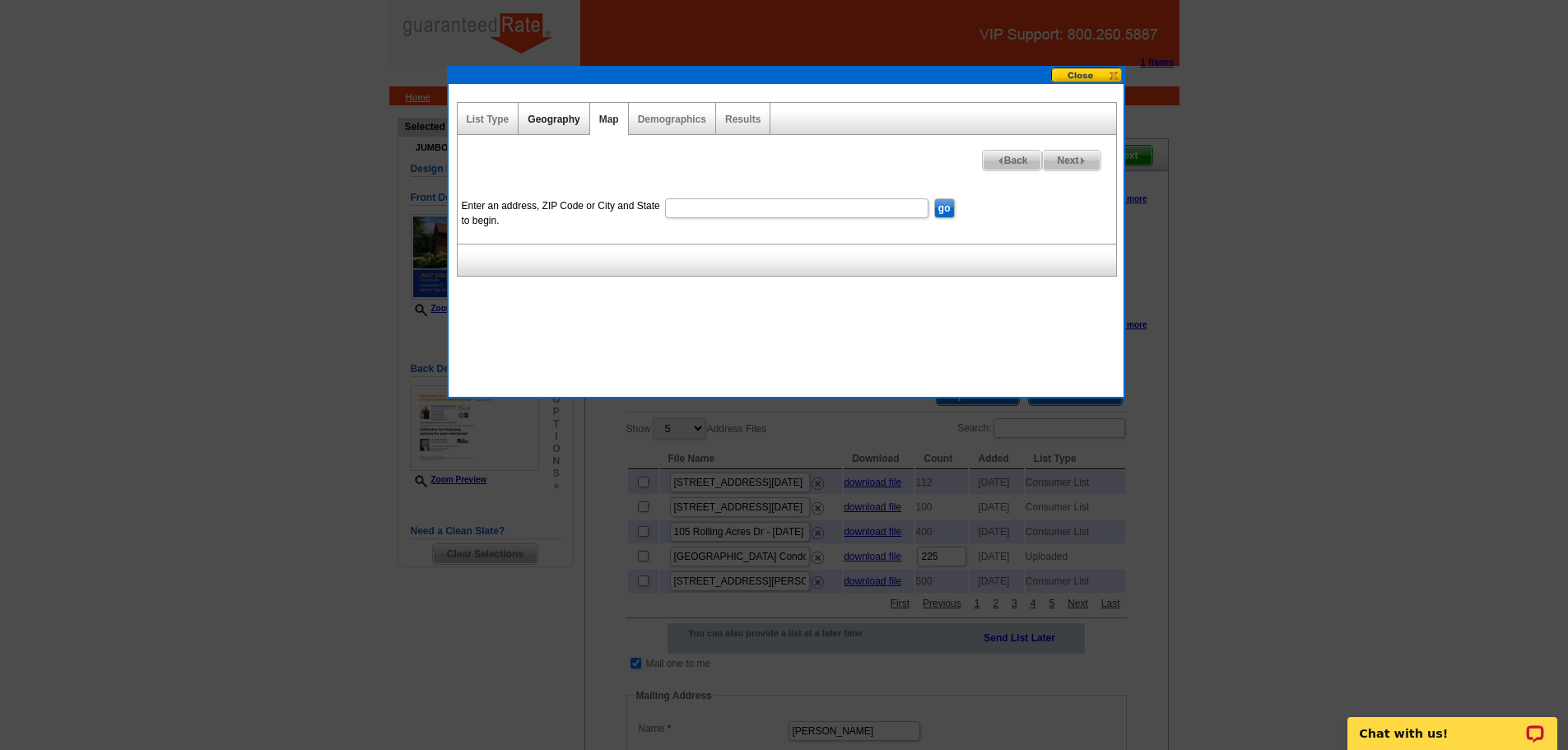
click at [559, 116] on link "Geography" at bounding box center [554, 120] width 52 height 12
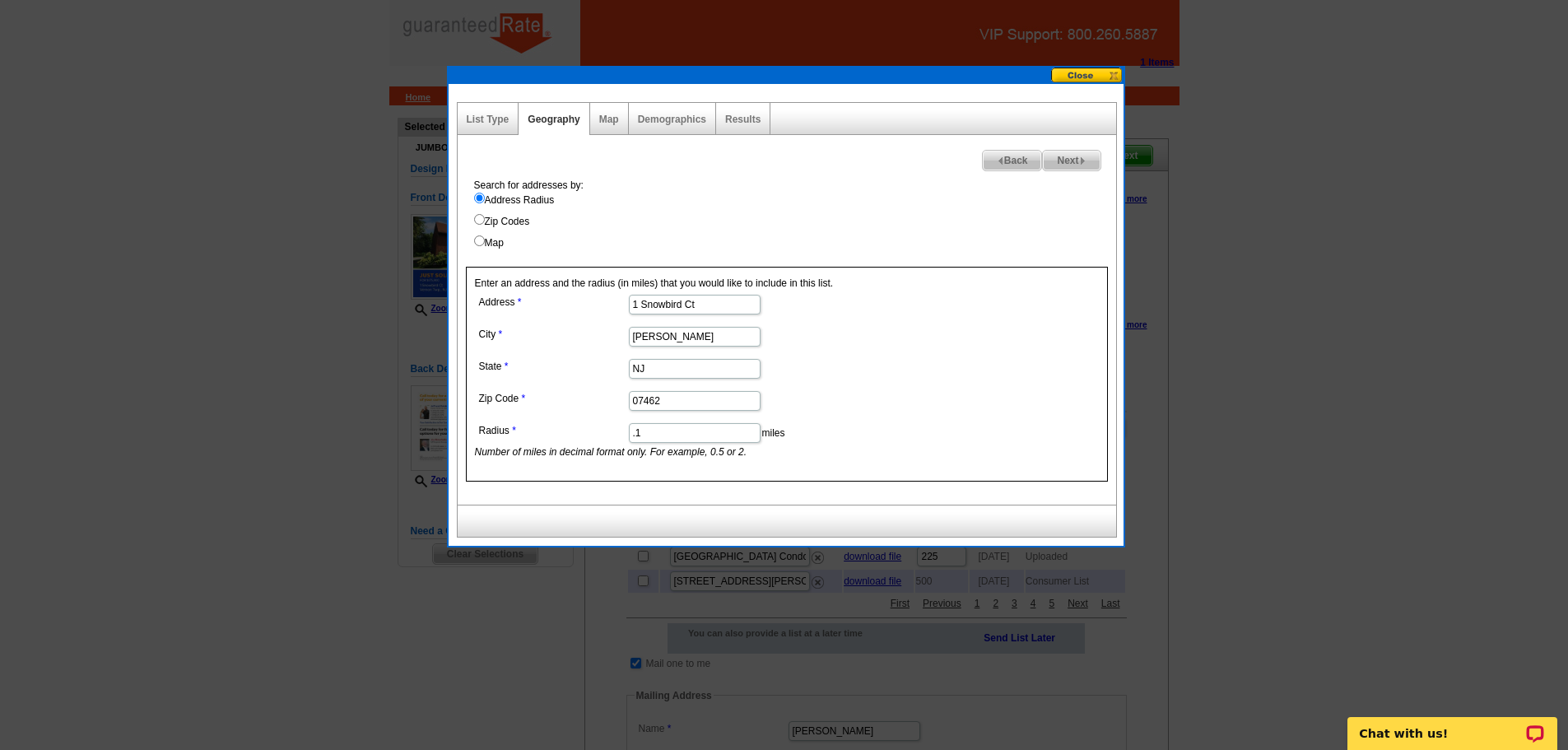
click at [697, 437] on input ".1" at bounding box center [695, 433] width 131 height 20
type input ".15"
click at [1074, 163] on span "Next" at bounding box center [1070, 160] width 57 height 20
select select
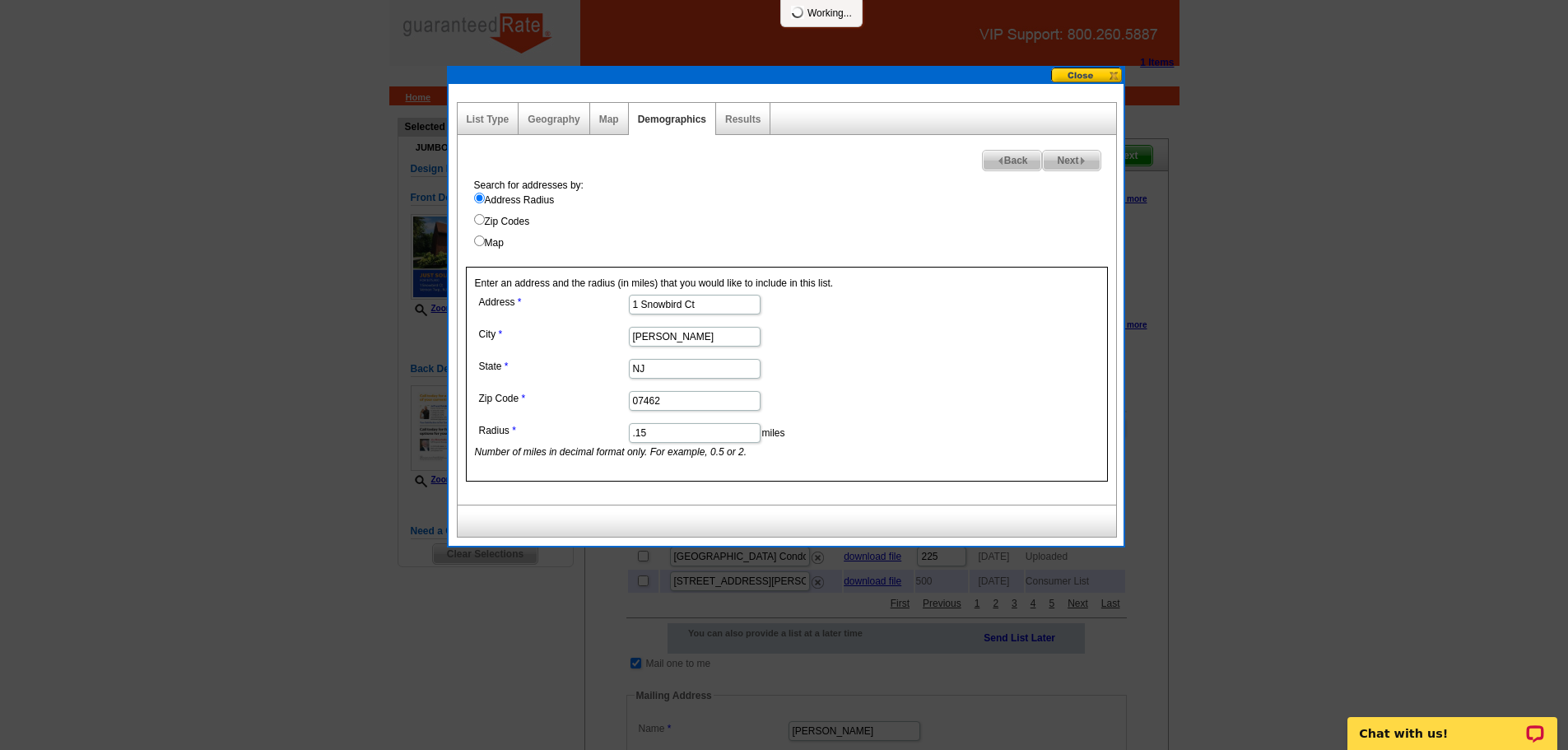
select select
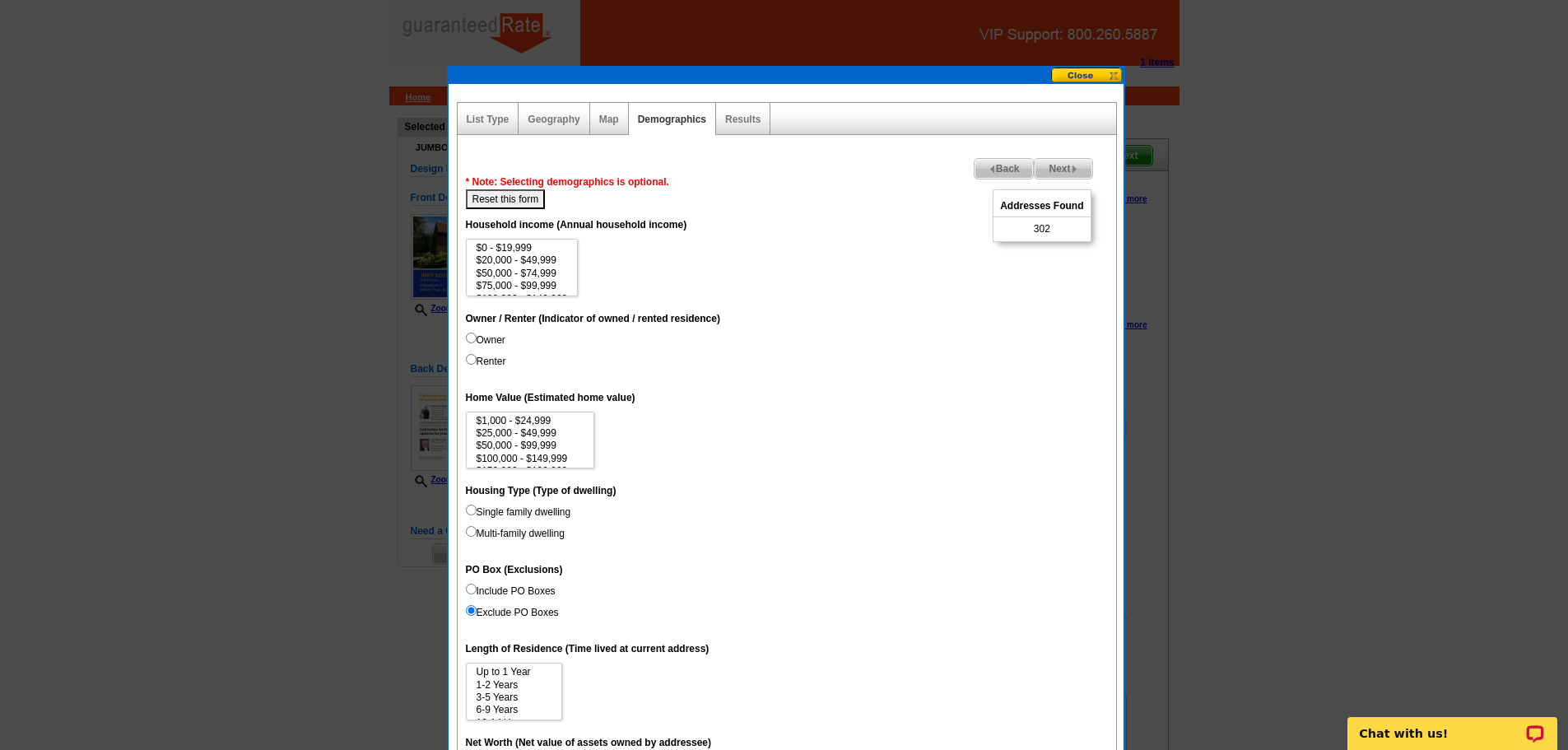
click at [989, 170] on img at bounding box center [992, 168] width 7 height 7
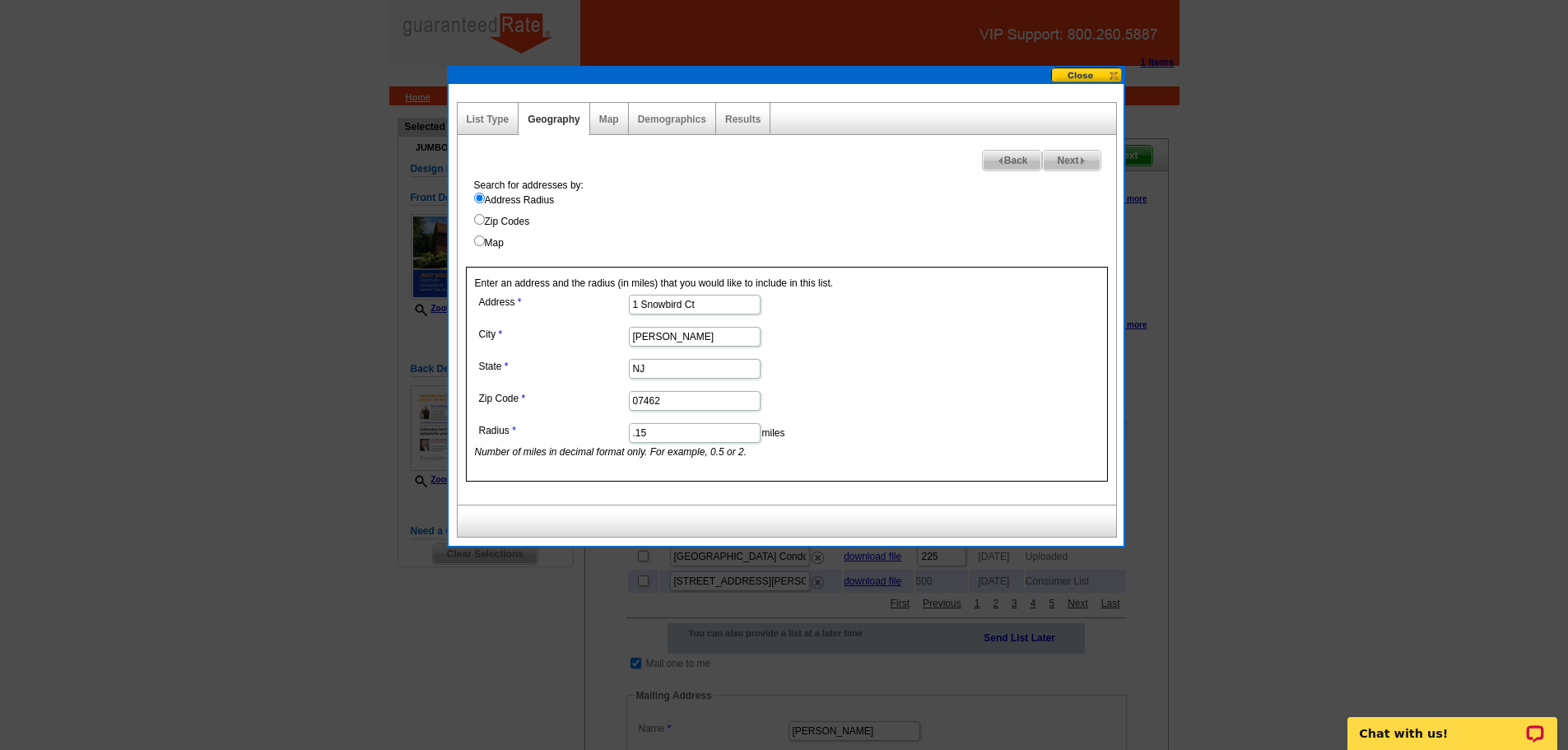
click at [668, 444] on dd ".15 miles Number of miles in decimal format only. For example, 0.5 or 2." at bounding box center [694, 439] width 438 height 41
click at [669, 439] on input ".15" at bounding box center [695, 433] width 131 height 20
type input ".13"
click at [1075, 159] on span "Next" at bounding box center [1070, 160] width 57 height 20
select select
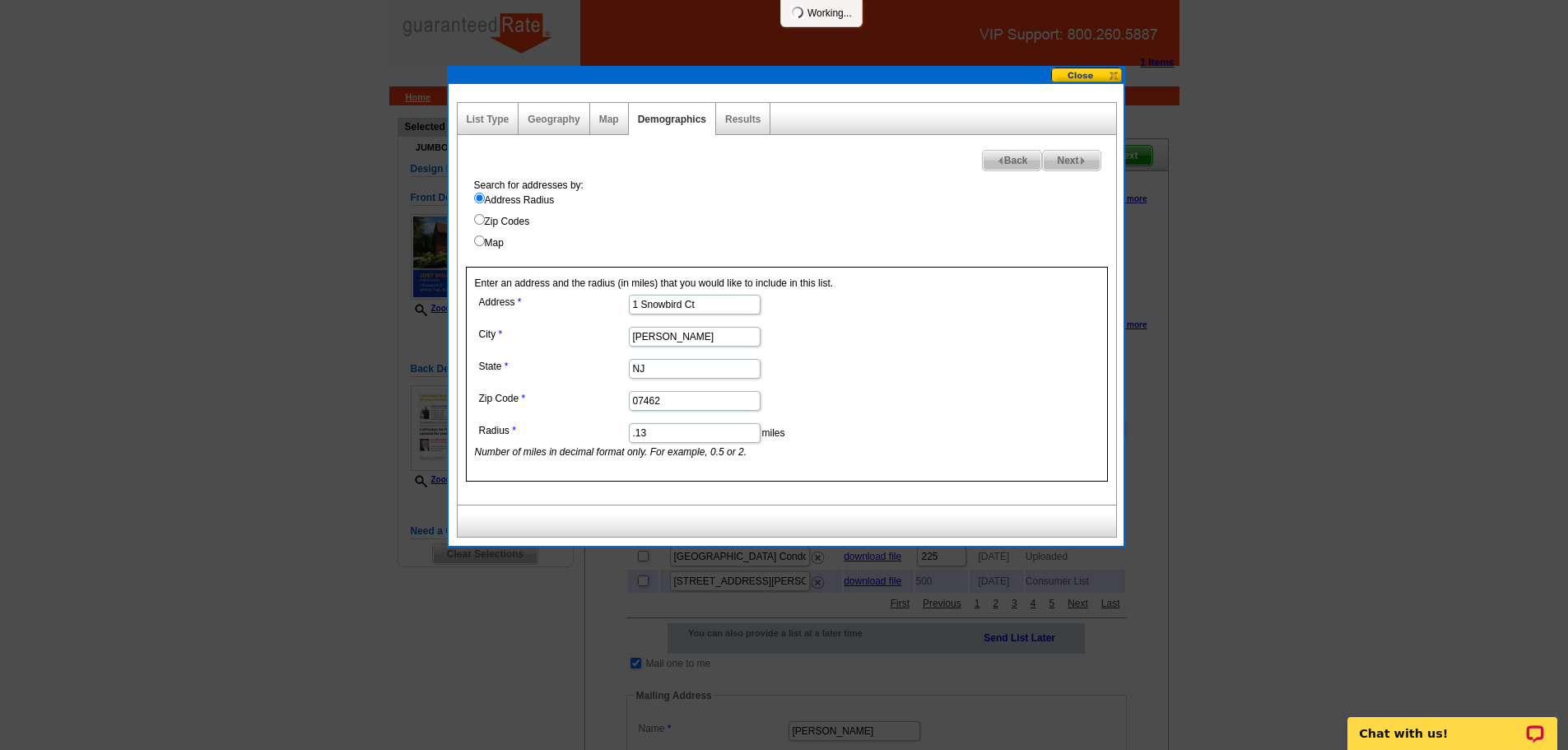
select select
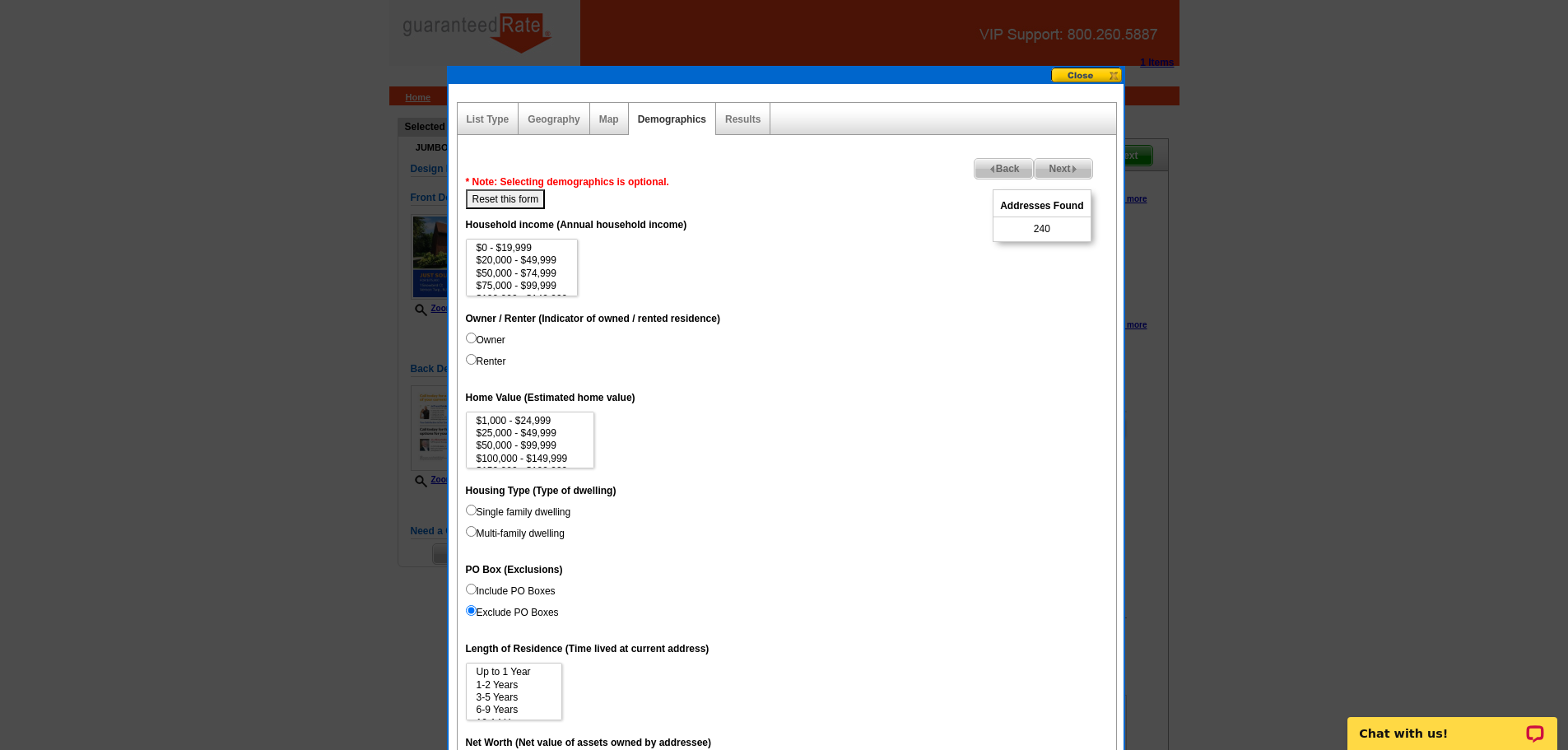
click at [989, 167] on img at bounding box center [992, 168] width 7 height 7
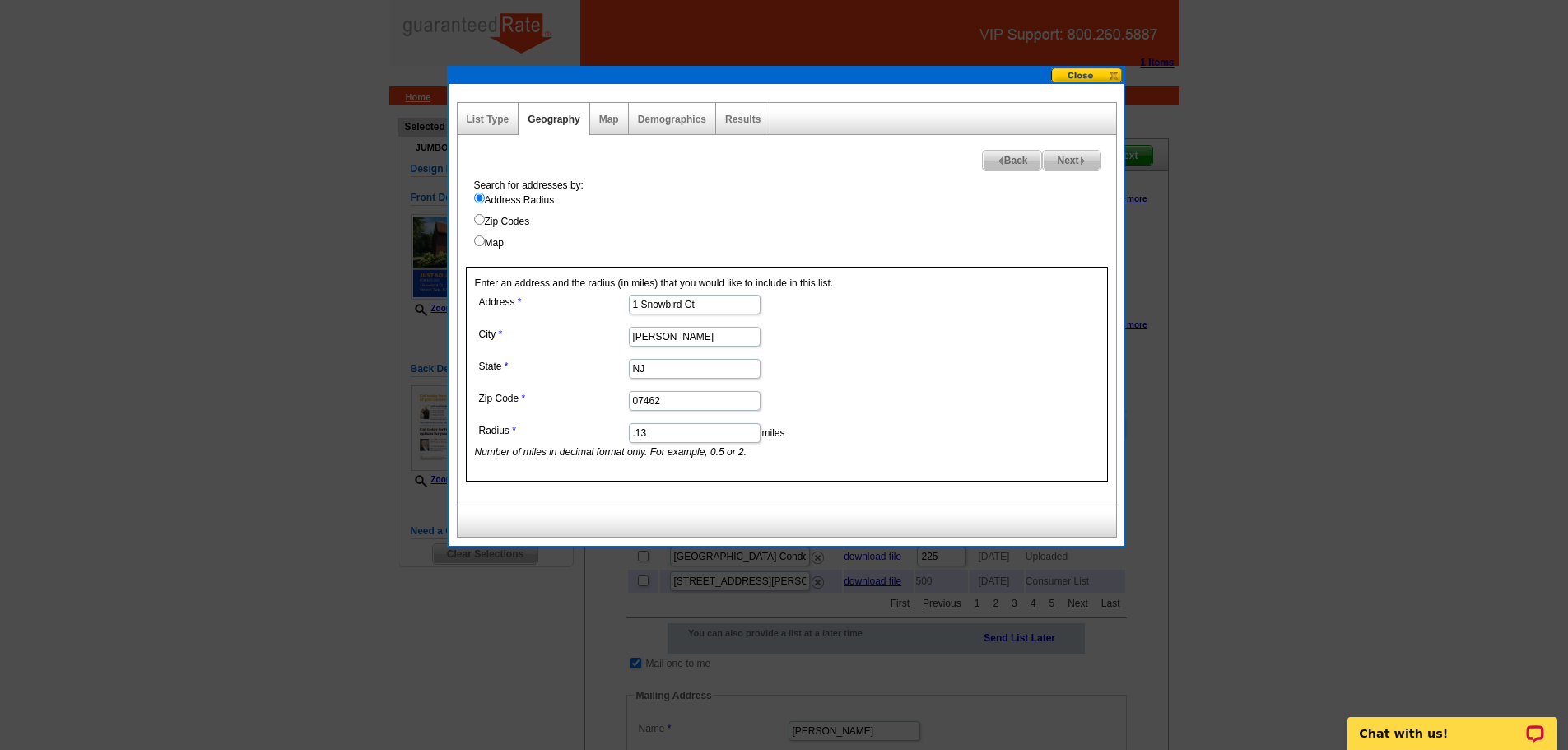
click at [679, 433] on input ".13" at bounding box center [695, 433] width 131 height 20
type input ".12"
click at [1047, 197] on label "Address Radius" at bounding box center [794, 199] width 642 height 15
click at [485, 197] on input "Address Radius" at bounding box center [479, 197] width 11 height 11
click at [1088, 164] on span "Next" at bounding box center [1070, 160] width 57 height 20
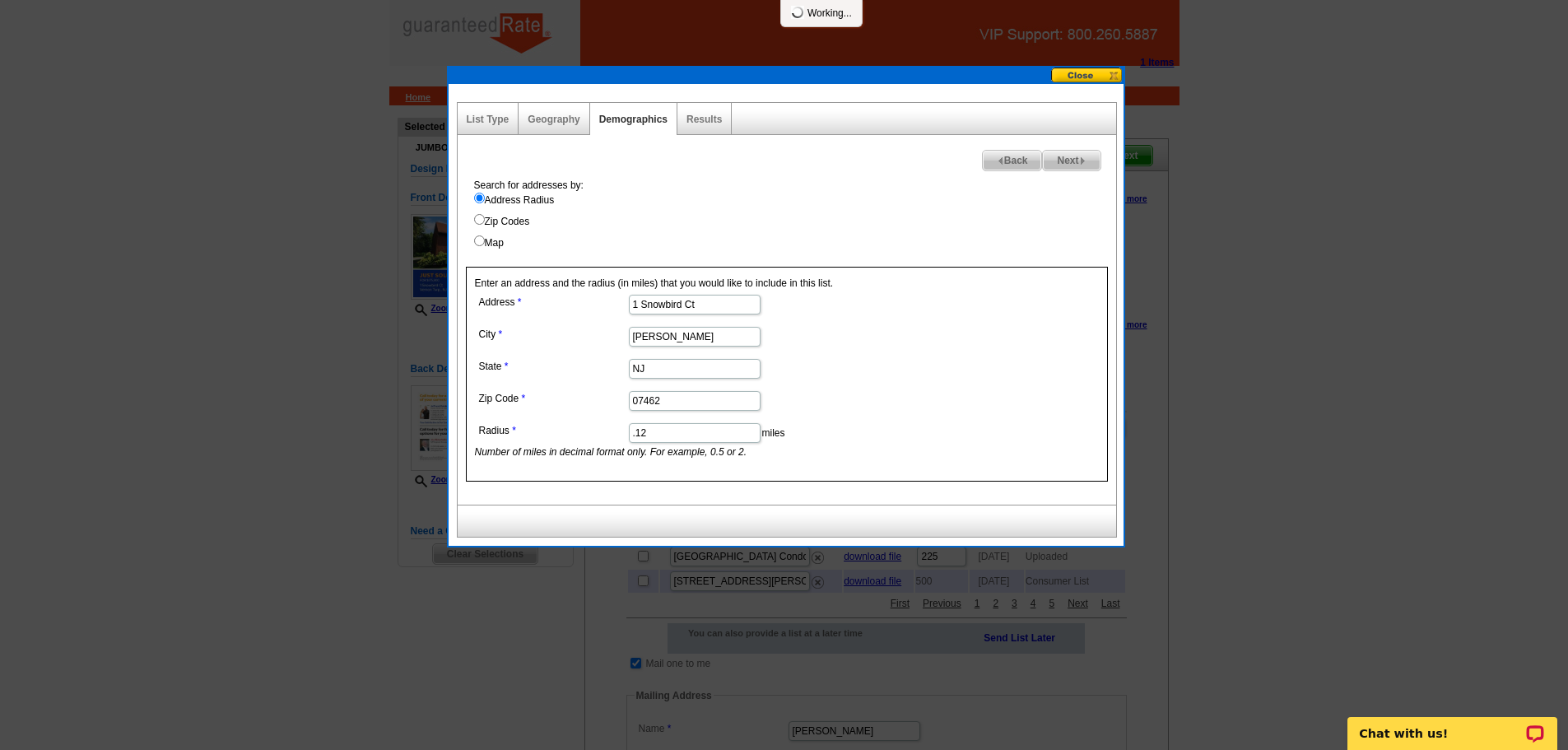
select select
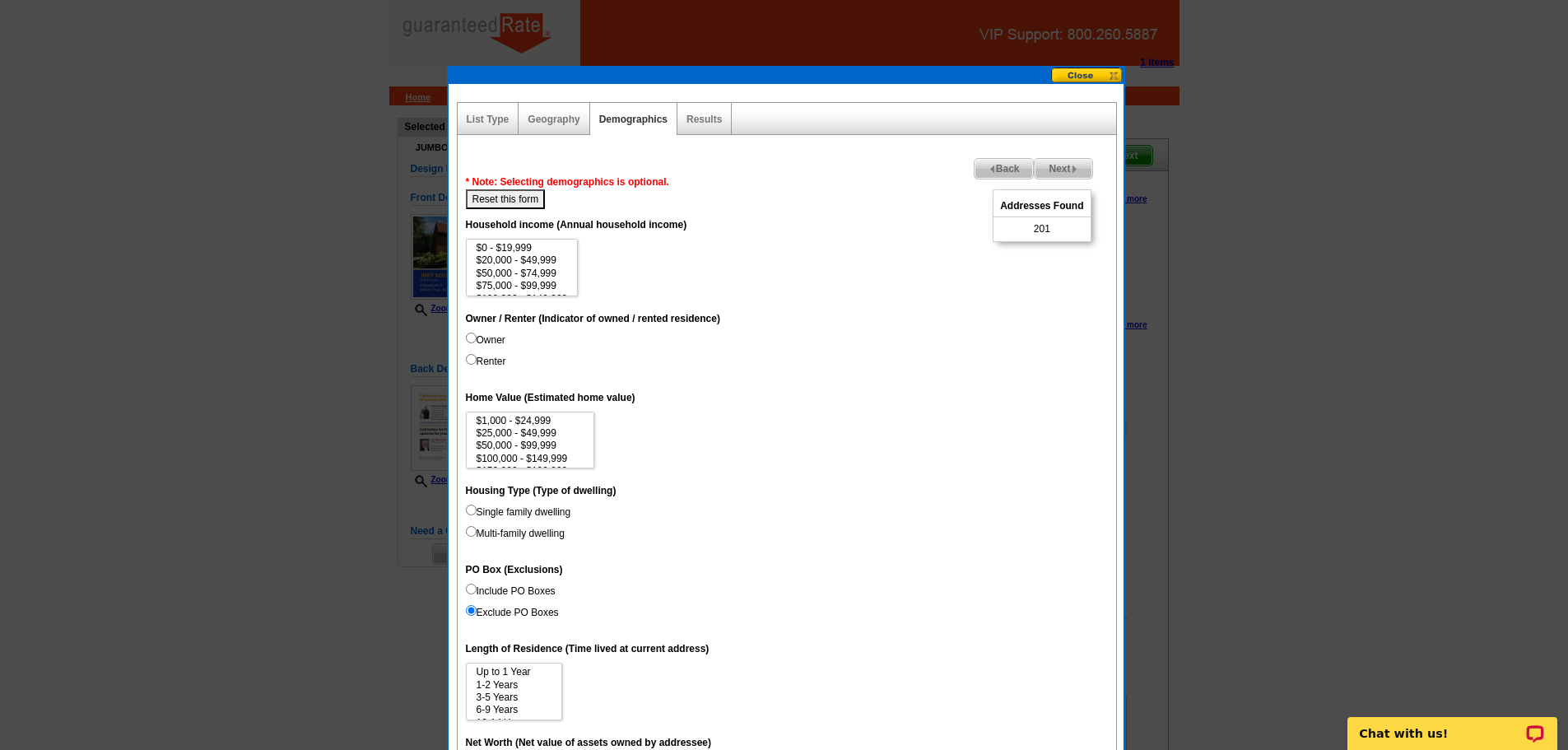
scroll to position [257, 0]
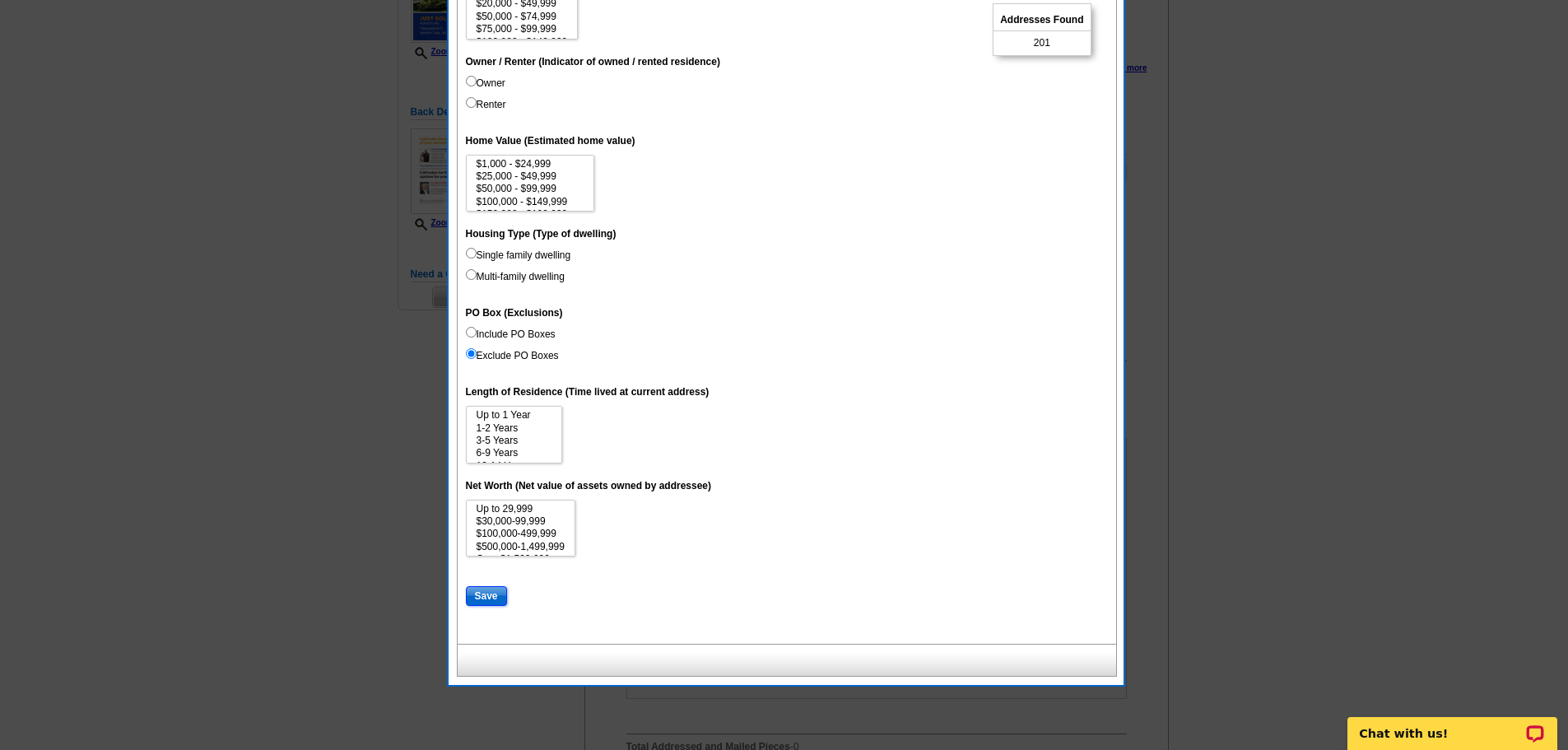
click at [500, 592] on input "Save" at bounding box center [486, 597] width 41 height 20
select select
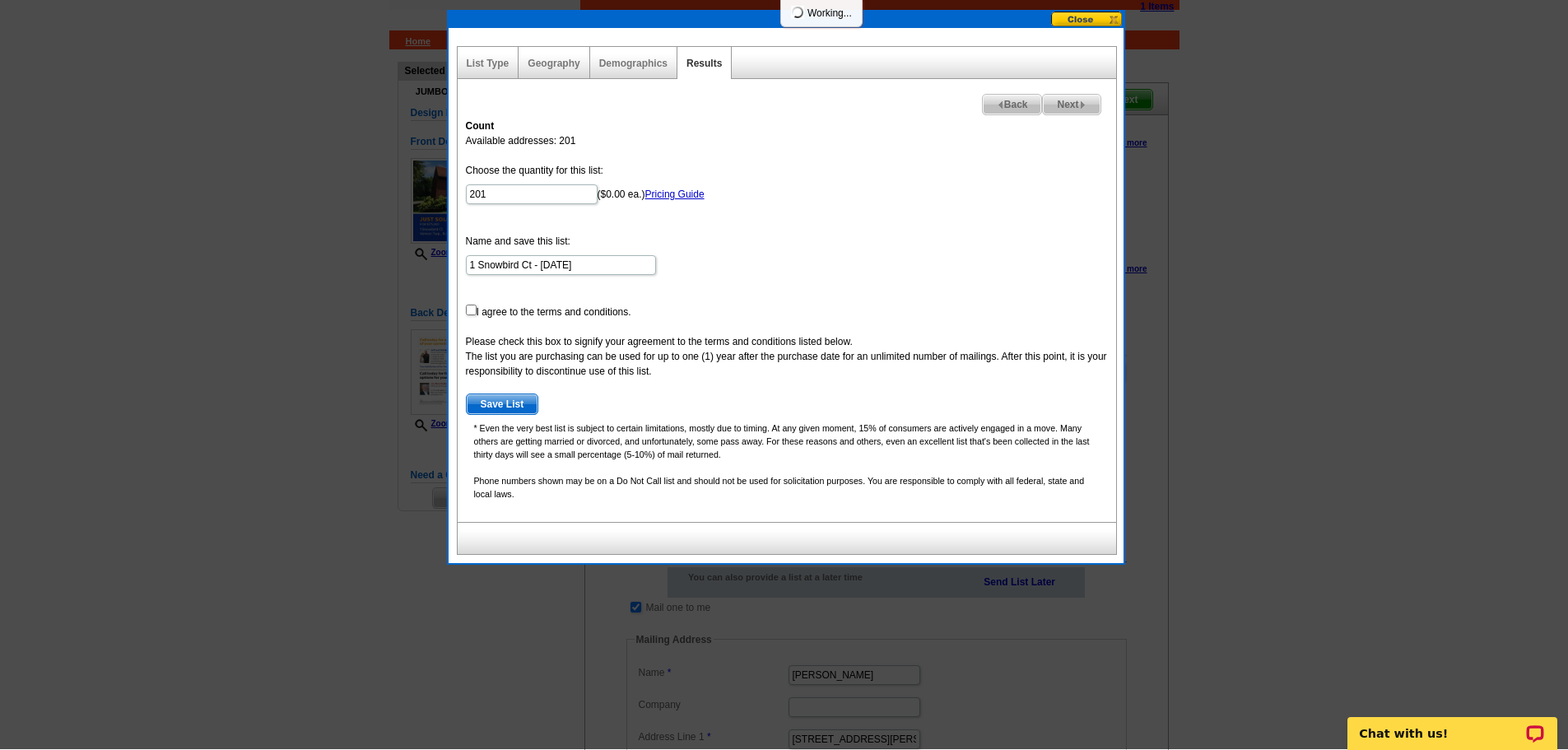
scroll to position [55, 0]
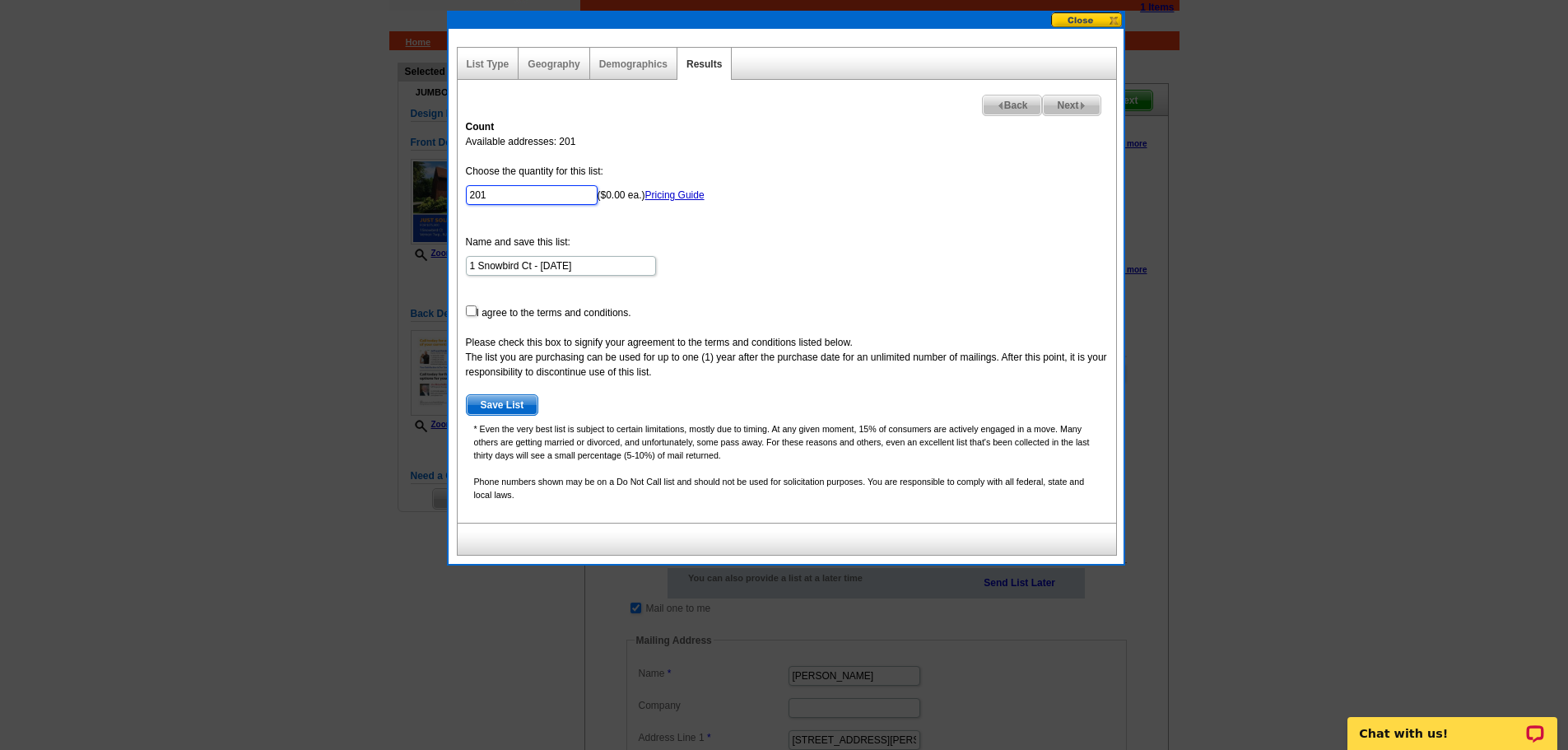
click at [501, 192] on input "201" at bounding box center [532, 195] width 131 height 20
type input "200"
click at [468, 311] on input "checkbox" at bounding box center [471, 311] width 11 height 11
checkbox input "true"
click at [487, 398] on span "Save List" at bounding box center [503, 405] width 72 height 20
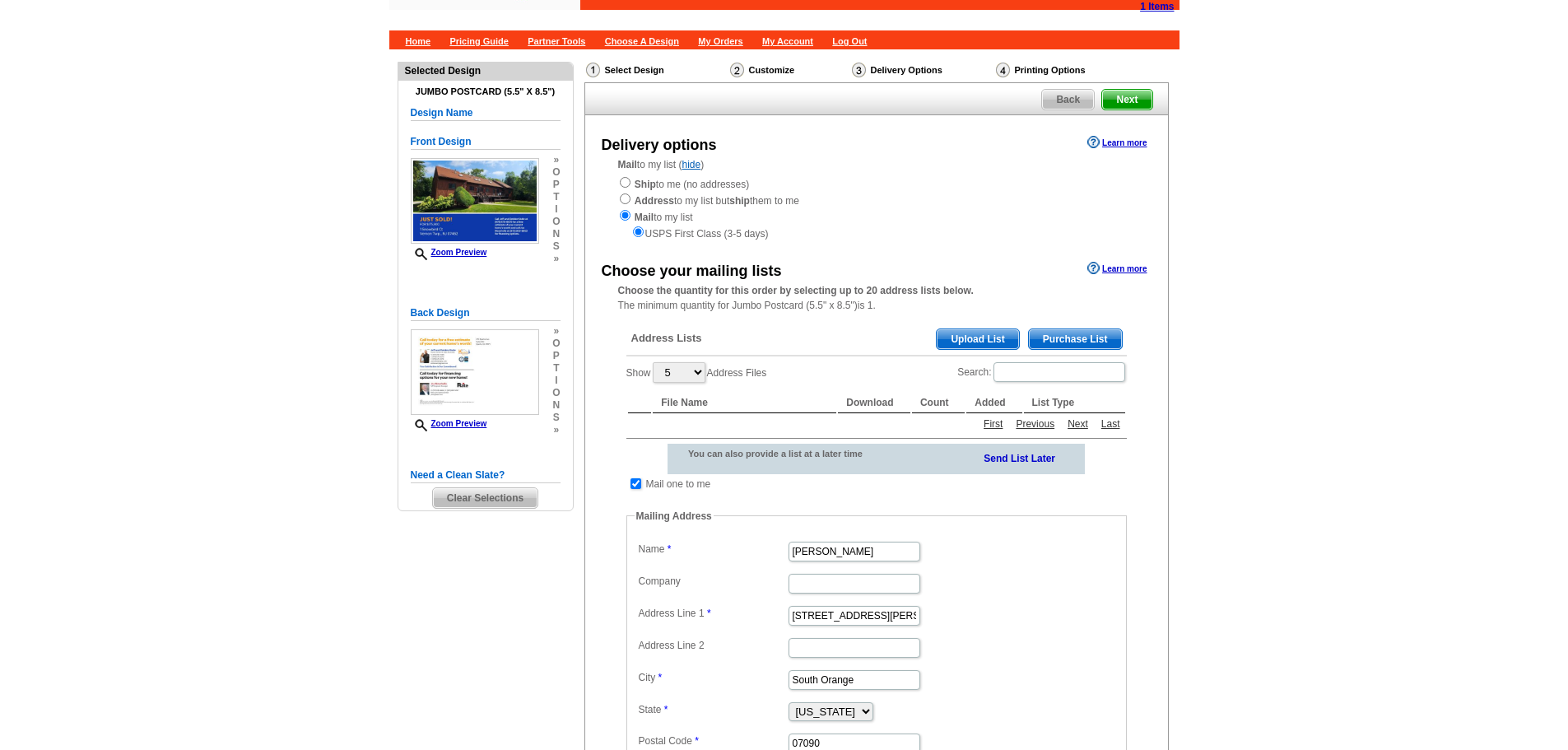
scroll to position [55, 0]
click at [636, 482] on input "checkbox" at bounding box center [635, 484] width 11 height 11
checkbox input "false"
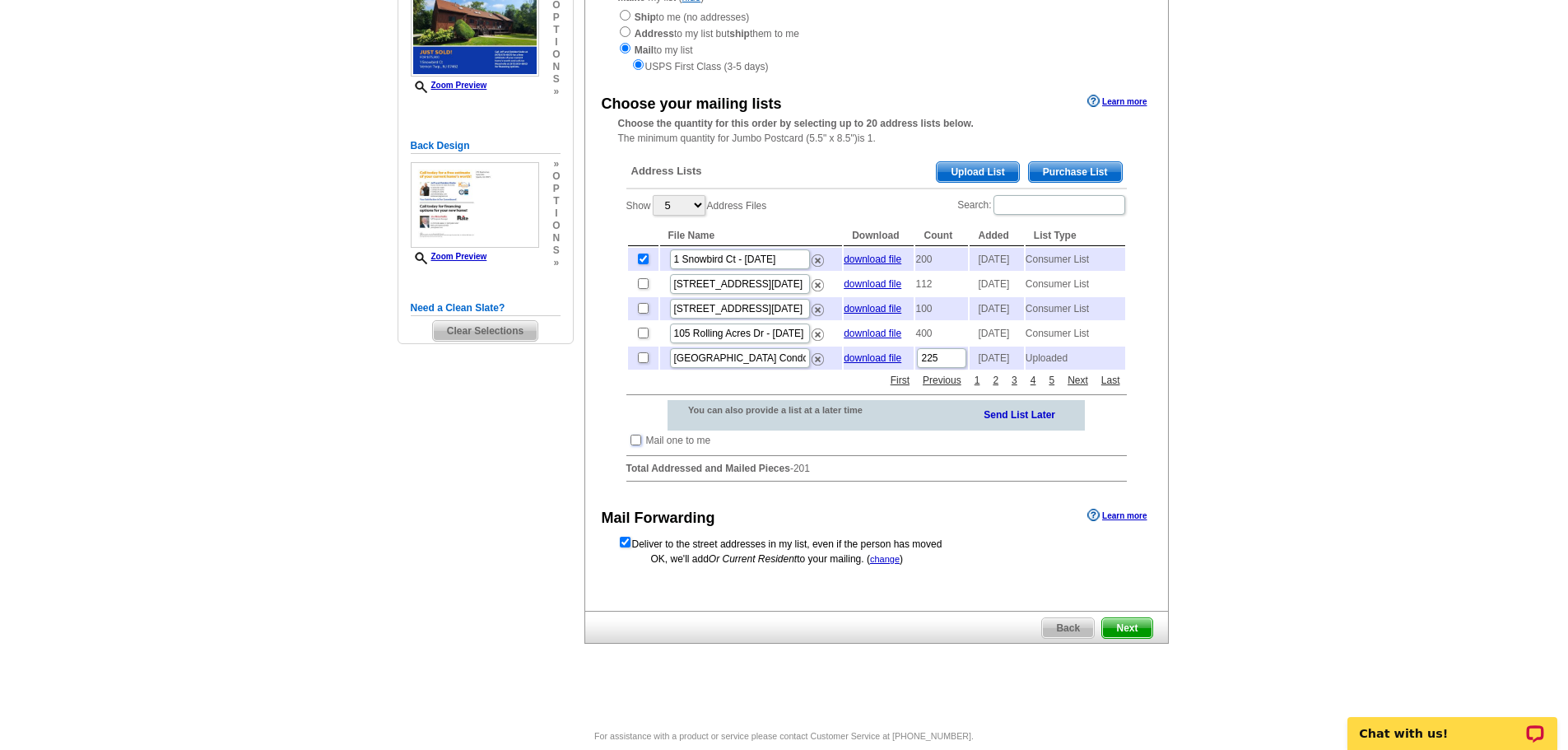
scroll to position [225, 0]
click at [1123, 636] on span "Next" at bounding box center [1127, 626] width 50 height 20
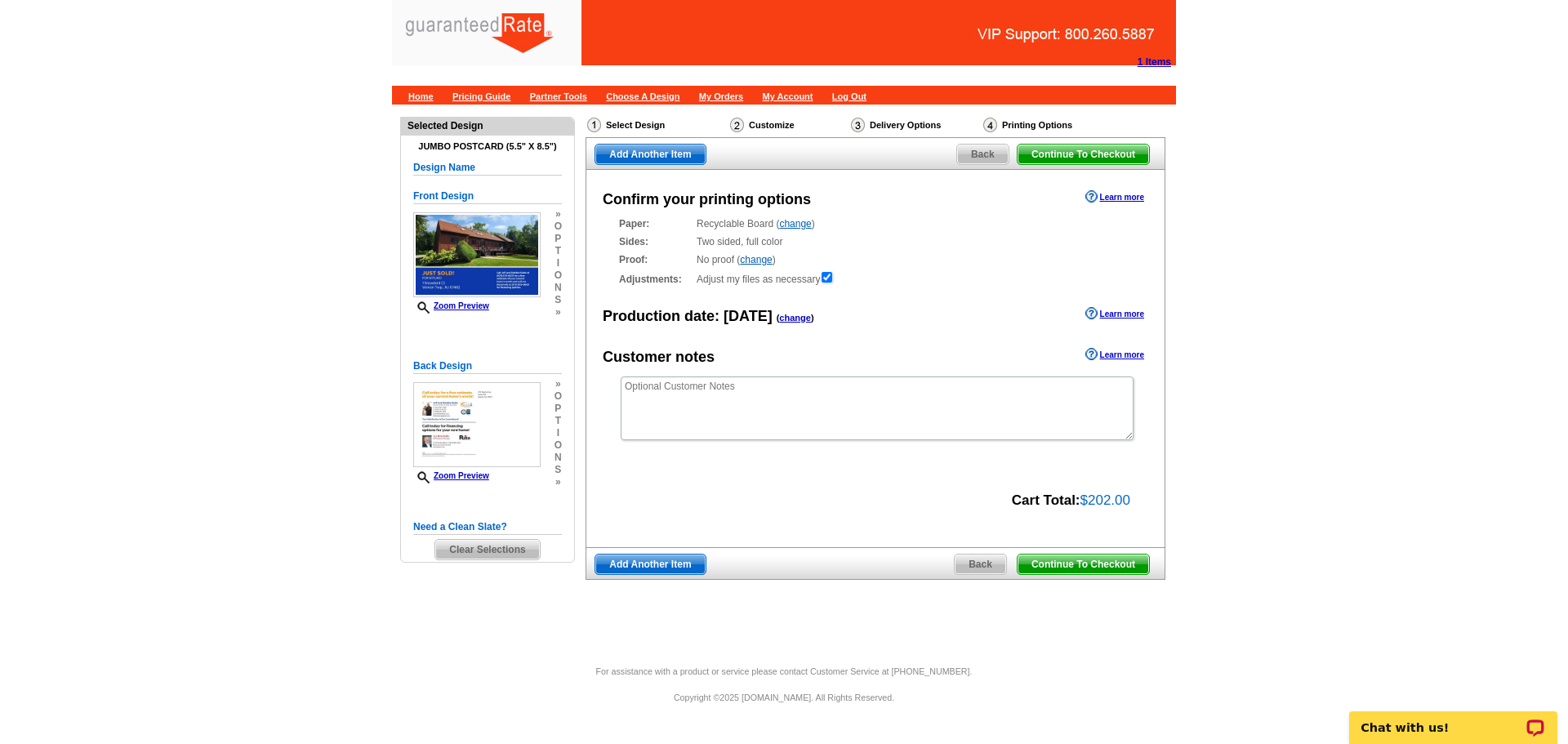
click at [1120, 559] on span "Continue To Checkout" at bounding box center [1083, 564] width 131 height 20
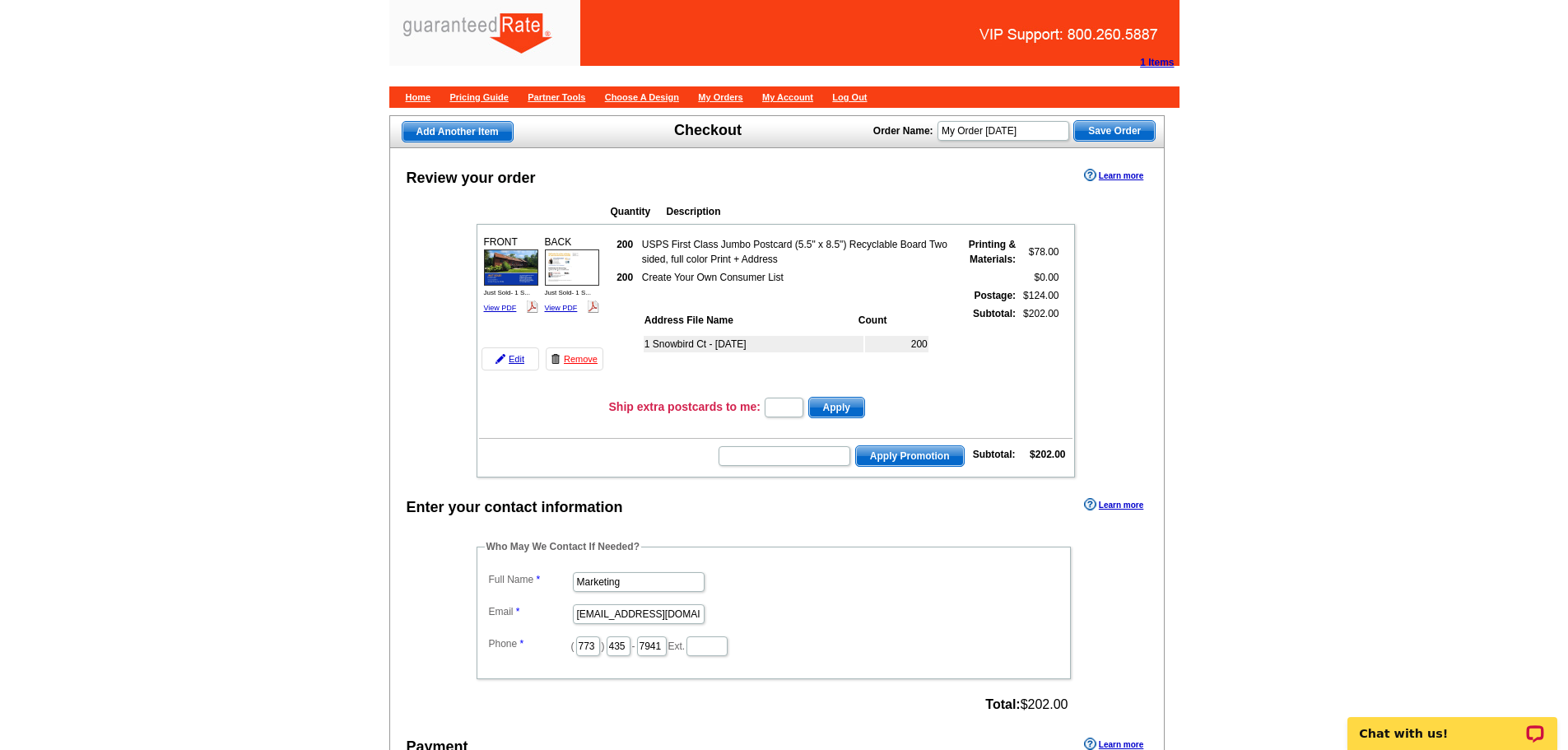
scroll to position [120, 0]
